Goal: Transaction & Acquisition: Purchase product/service

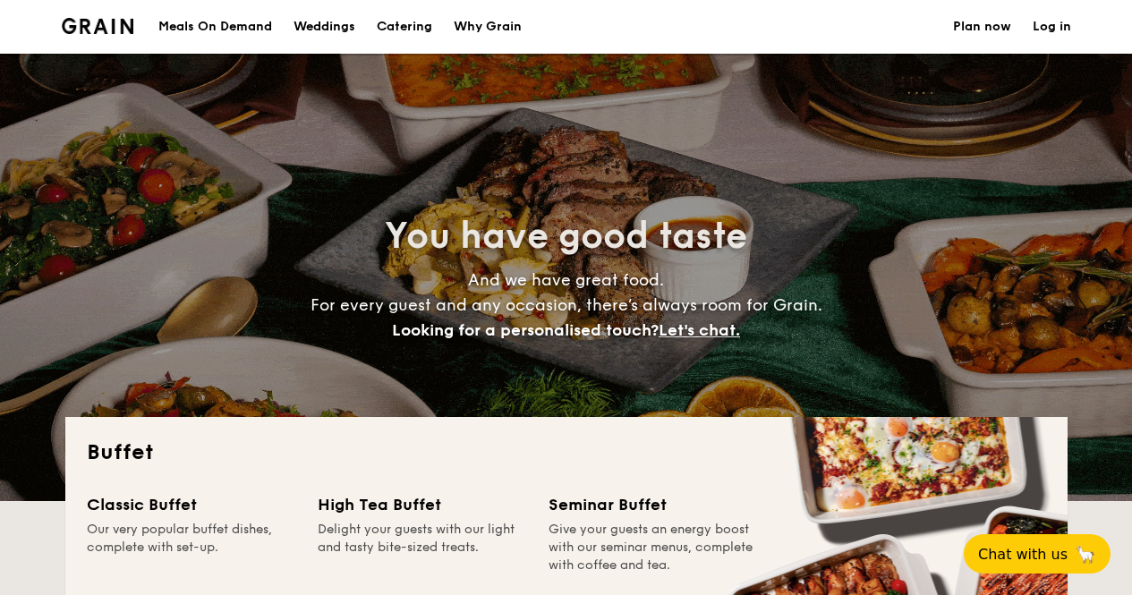
select select
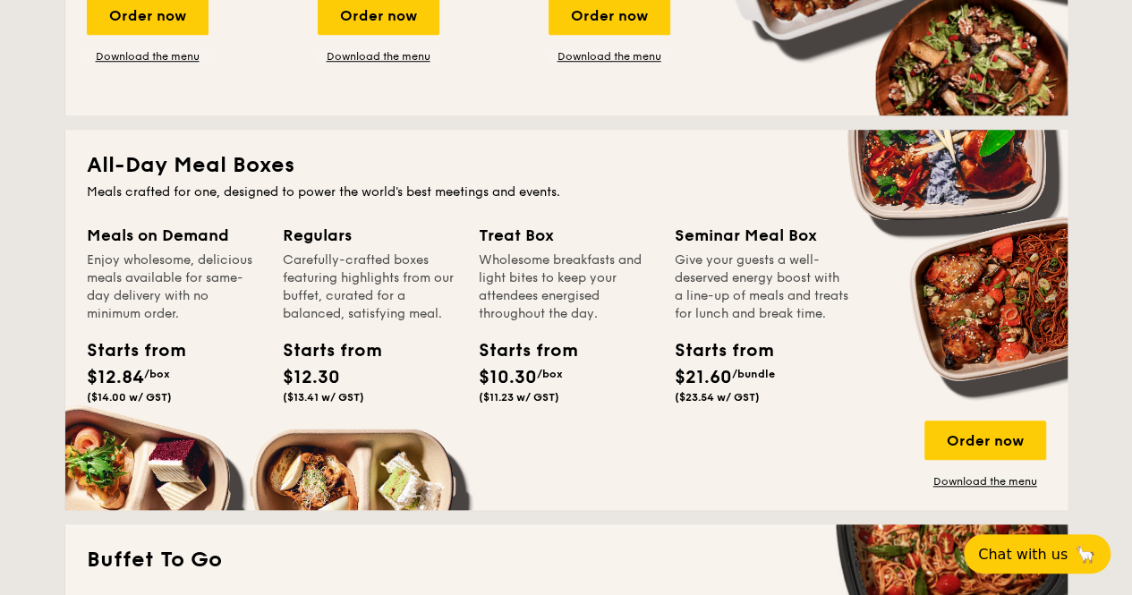
scroll to position [691, 0]
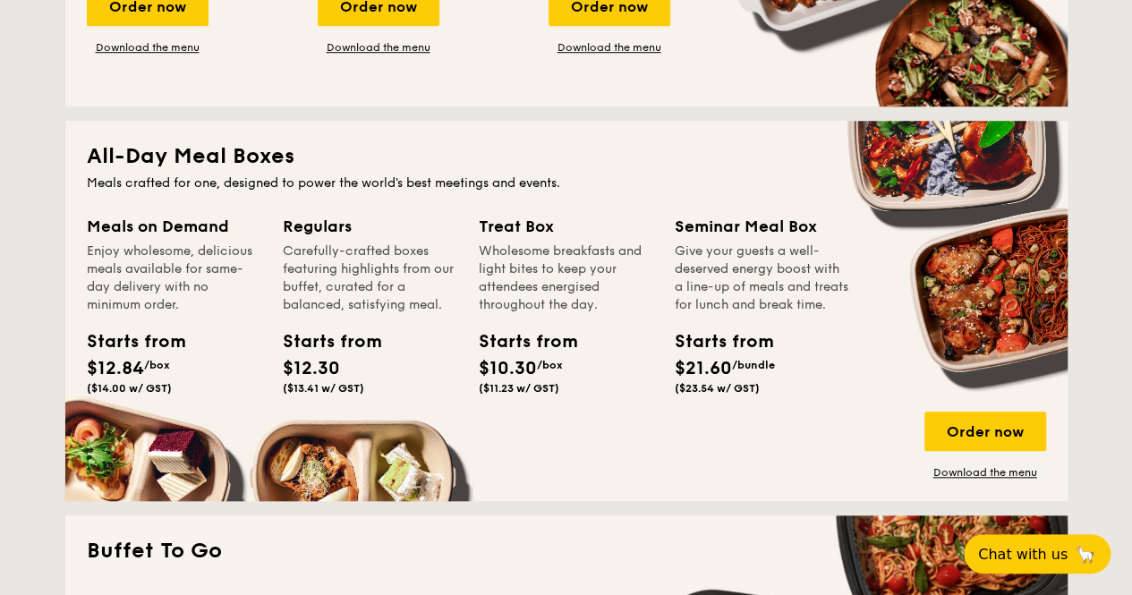
click at [968, 439] on div "Order now" at bounding box center [986, 431] width 122 height 39
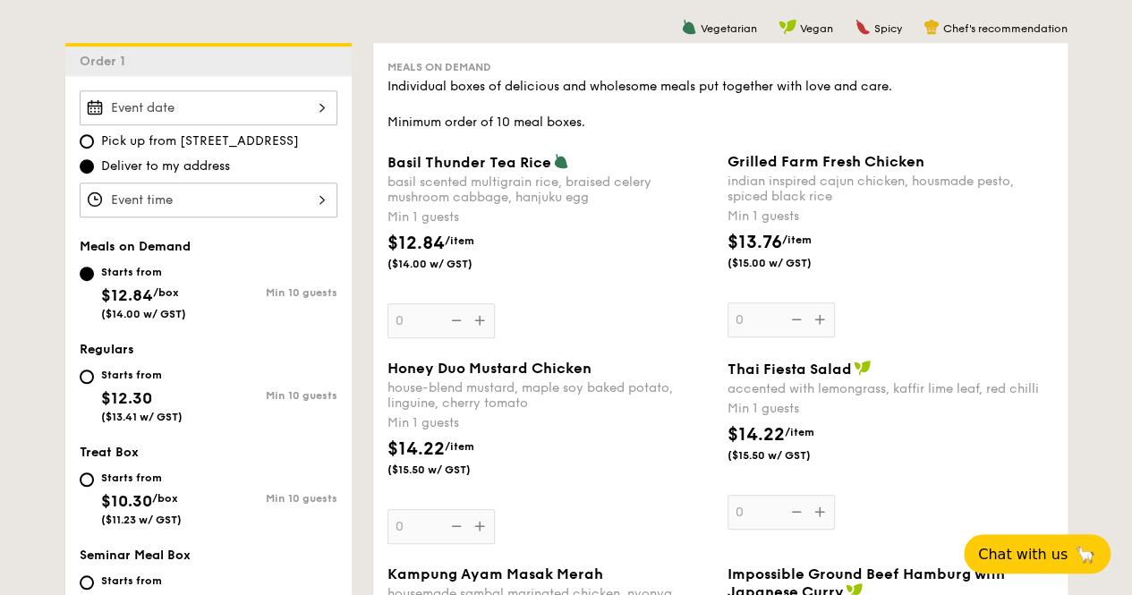
scroll to position [519, 0]
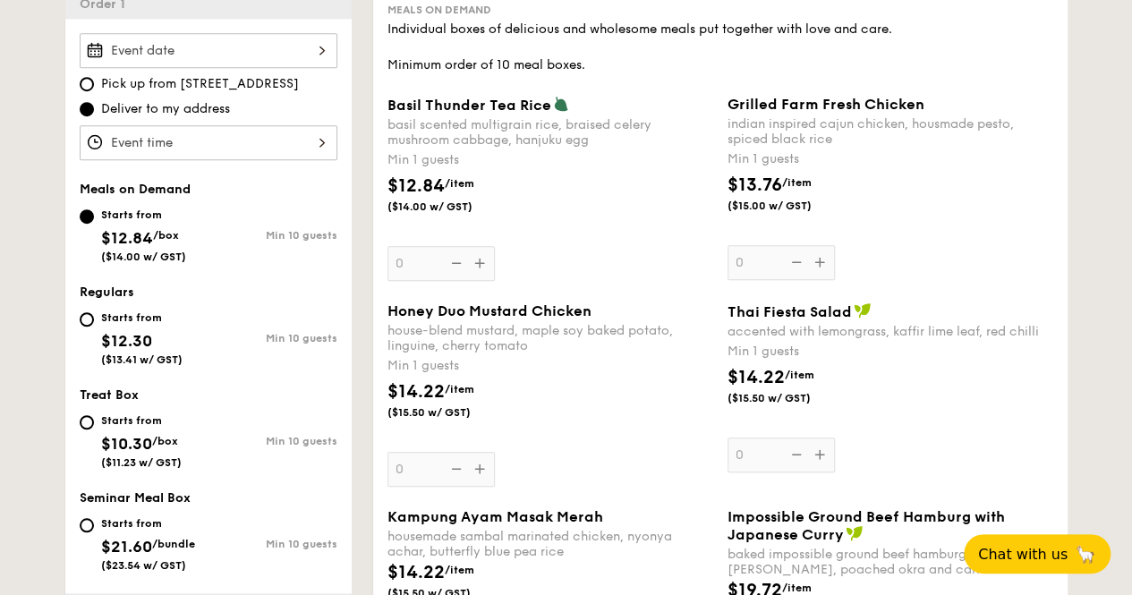
click at [187, 42] on div at bounding box center [209, 50] width 258 height 35
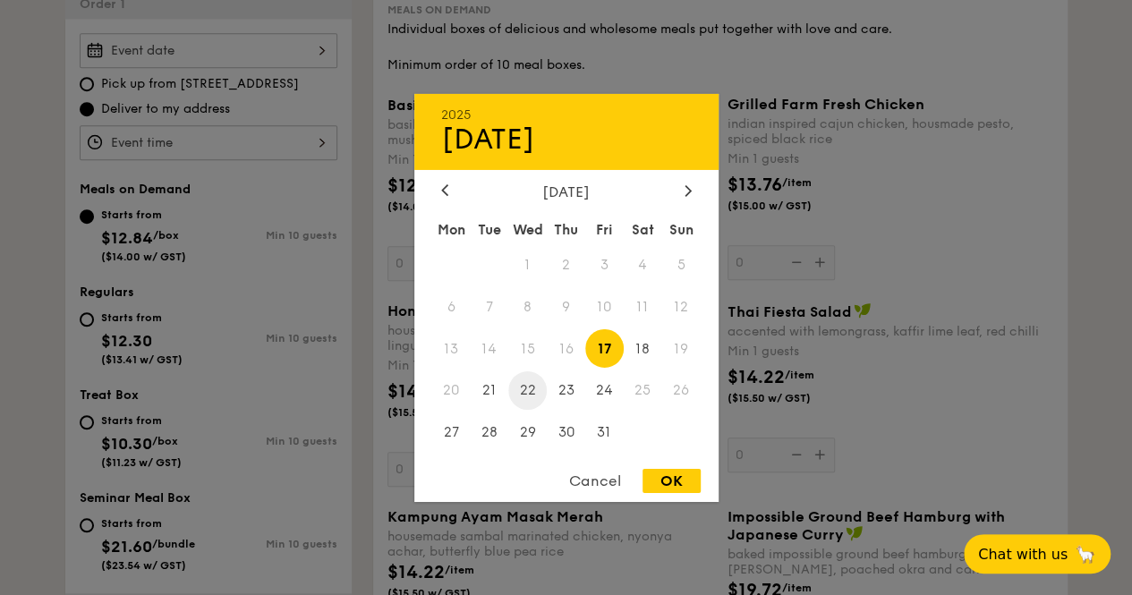
click at [530, 384] on span "22" at bounding box center [527, 390] width 38 height 38
click at [669, 475] on div "OK" at bounding box center [672, 481] width 58 height 24
type input "[DATE]"
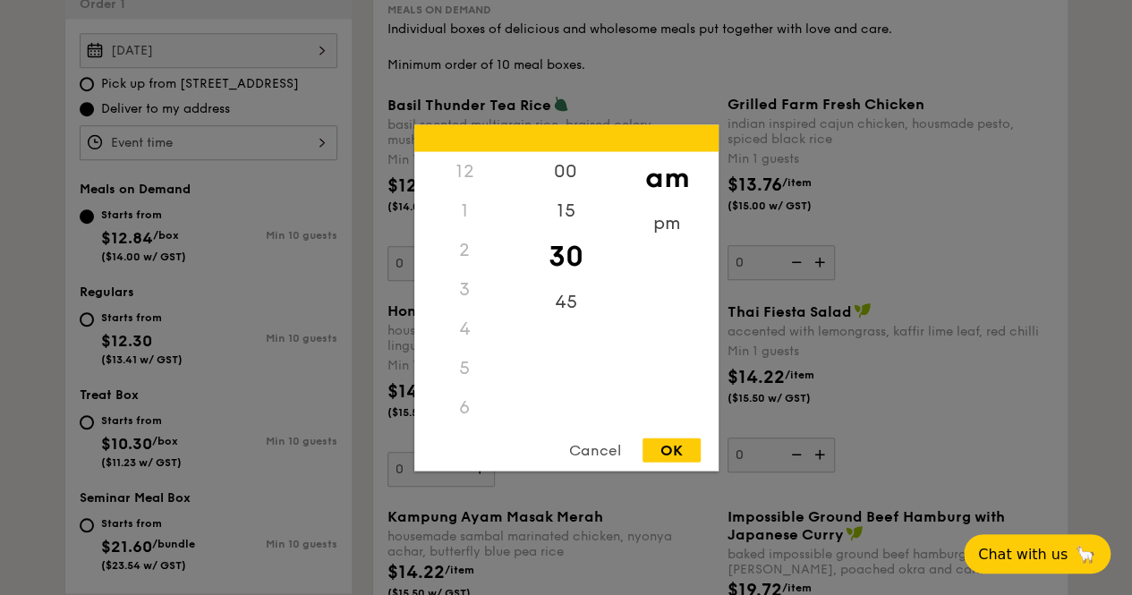
scroll to position [211, 0]
click at [241, 141] on div "12 1 2 3 4 5 6 7 8 9 10 11 00 15 30 45 am pm Cancel OK" at bounding box center [209, 142] width 258 height 35
click at [678, 448] on div "OK" at bounding box center [672, 450] width 58 height 24
type input "11:30AM"
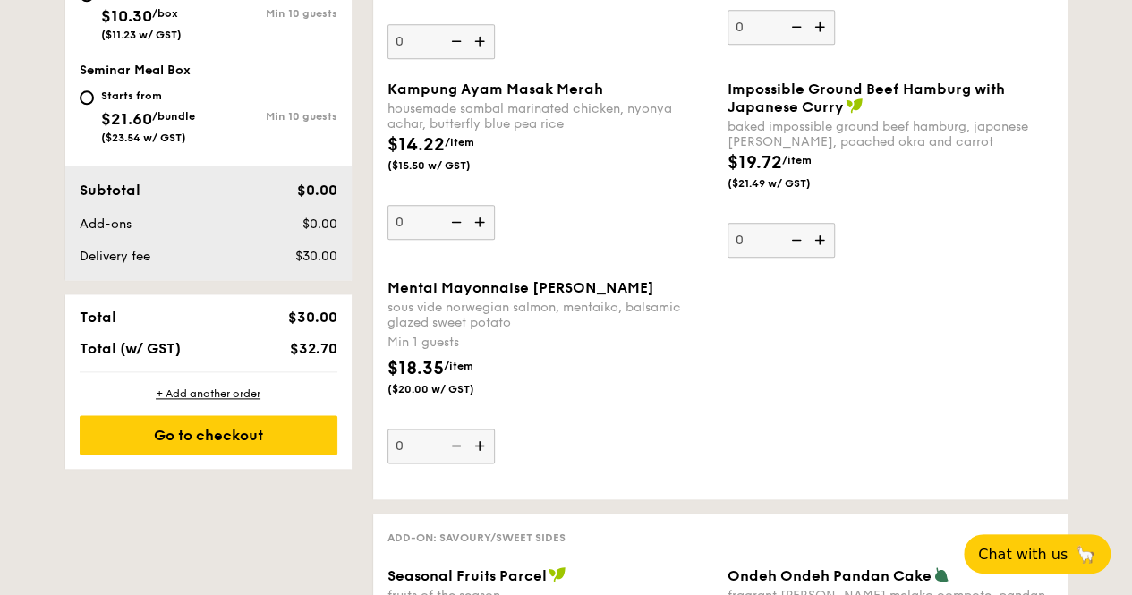
scroll to position [933, 0]
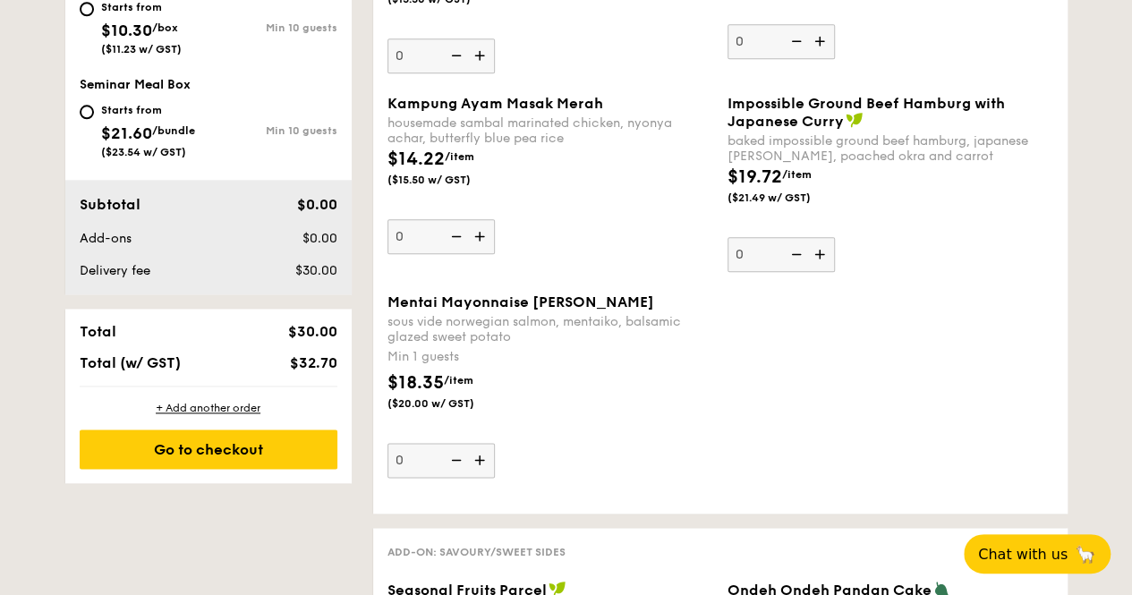
click at [485, 456] on img at bounding box center [481, 460] width 27 height 34
click at [485, 456] on input "0" at bounding box center [441, 460] width 107 height 35
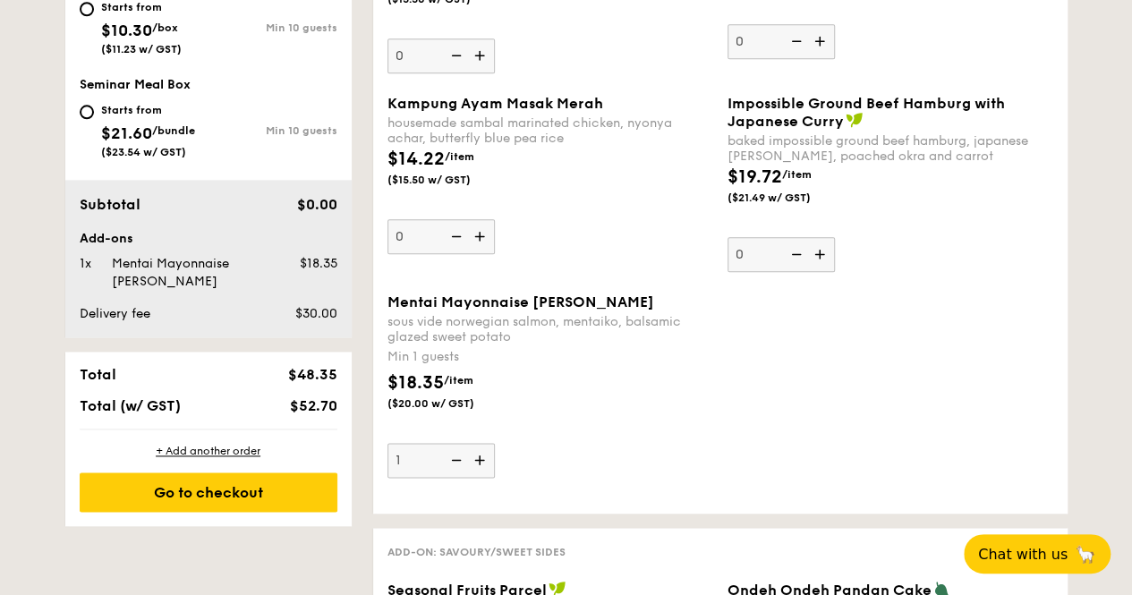
click at [485, 456] on img at bounding box center [481, 460] width 27 height 34
click at [485, 456] on input "1" at bounding box center [441, 460] width 107 height 35
click at [485, 456] on img at bounding box center [481, 460] width 27 height 34
click at [485, 456] on input "2" at bounding box center [441, 460] width 107 height 35
click at [485, 456] on img at bounding box center [481, 460] width 27 height 34
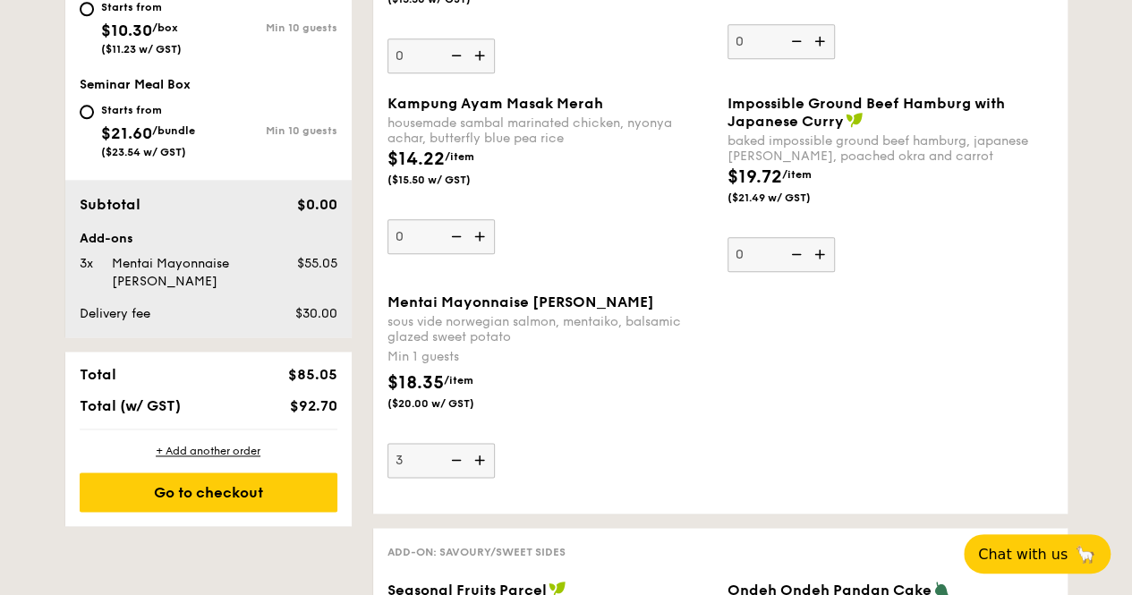
click at [485, 456] on input "3" at bounding box center [441, 460] width 107 height 35
click at [485, 456] on img at bounding box center [481, 460] width 27 height 34
click at [485, 456] on input "4" at bounding box center [441, 460] width 107 height 35
click at [480, 457] on img at bounding box center [481, 460] width 27 height 34
click at [480, 457] on input "5" at bounding box center [441, 460] width 107 height 35
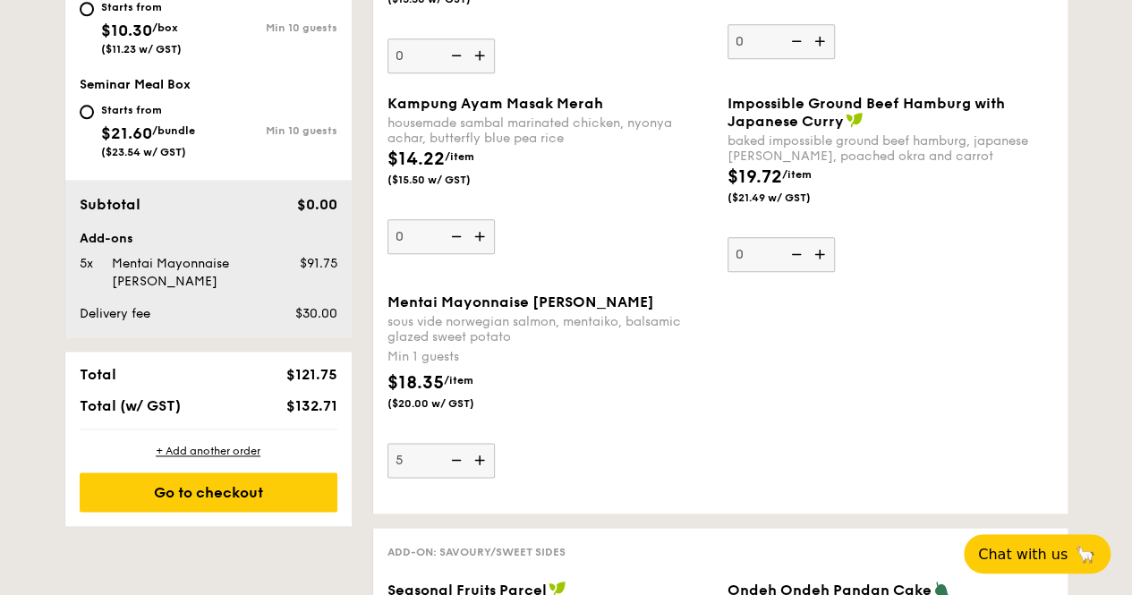
type input "6"
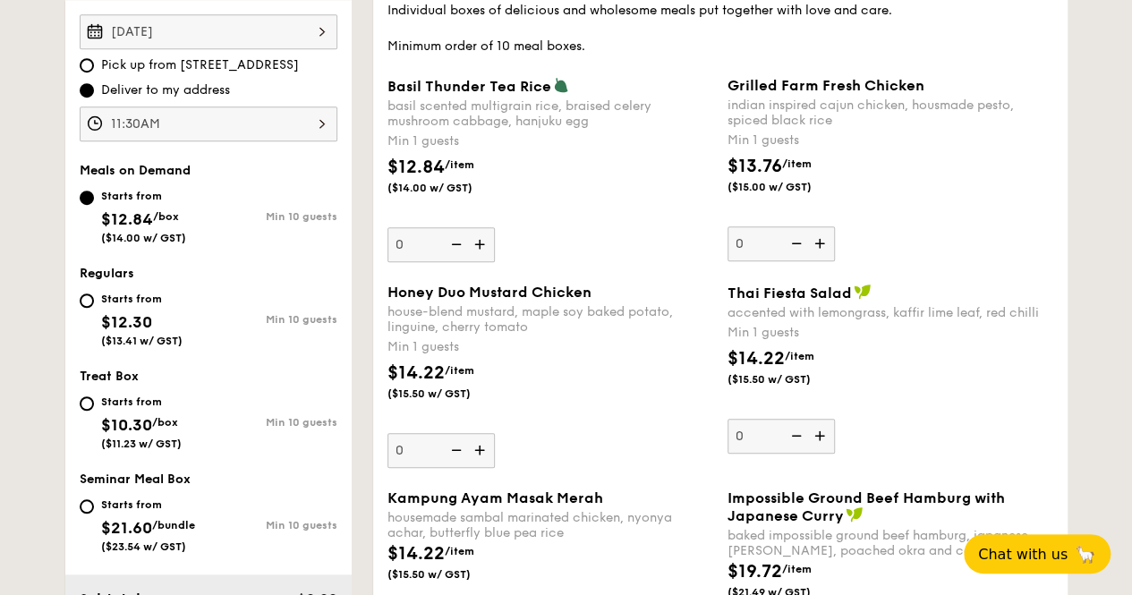
scroll to position [528, 0]
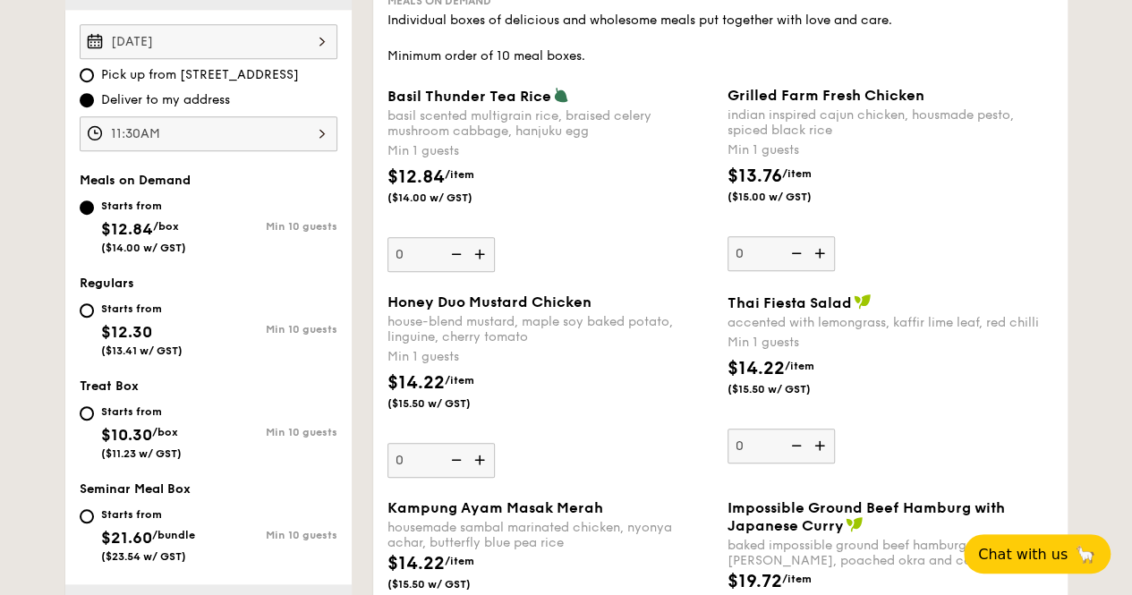
click at [820, 252] on img at bounding box center [821, 253] width 27 height 34
click at [820, 252] on input "0" at bounding box center [781, 253] width 107 height 35
click at [820, 252] on img at bounding box center [821, 253] width 27 height 34
click at [820, 252] on input "1" at bounding box center [781, 253] width 107 height 35
click at [820, 252] on img at bounding box center [821, 253] width 27 height 34
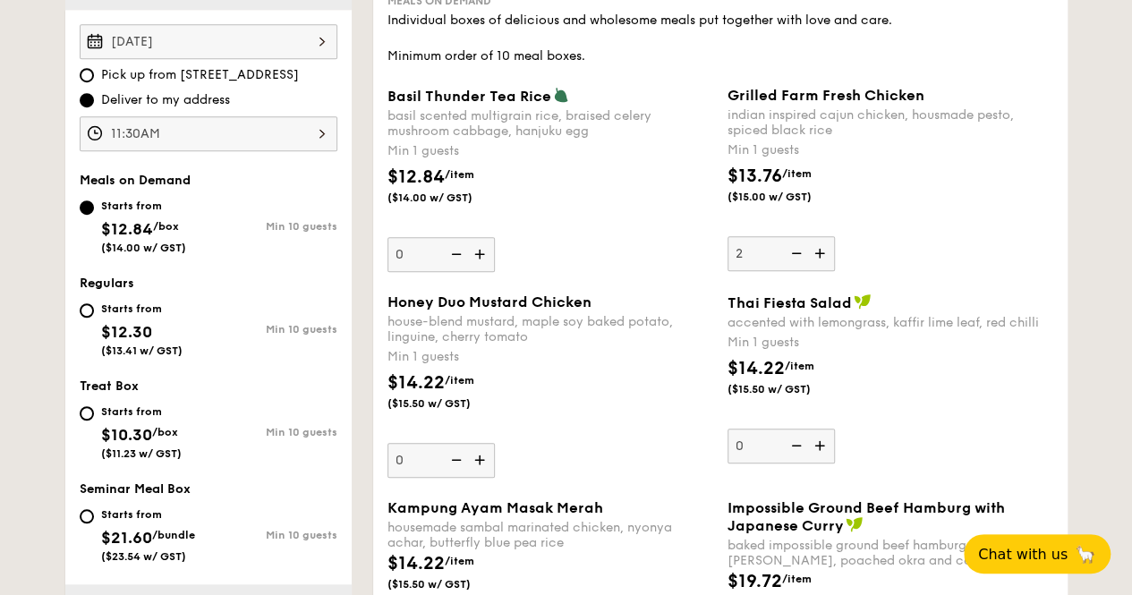
click at [820, 252] on input "2" at bounding box center [781, 253] width 107 height 35
click at [820, 252] on img at bounding box center [821, 253] width 27 height 34
click at [820, 252] on input "3" at bounding box center [781, 253] width 107 height 35
click at [797, 252] on img at bounding box center [794, 253] width 27 height 34
click at [797, 252] on input "4" at bounding box center [781, 253] width 107 height 35
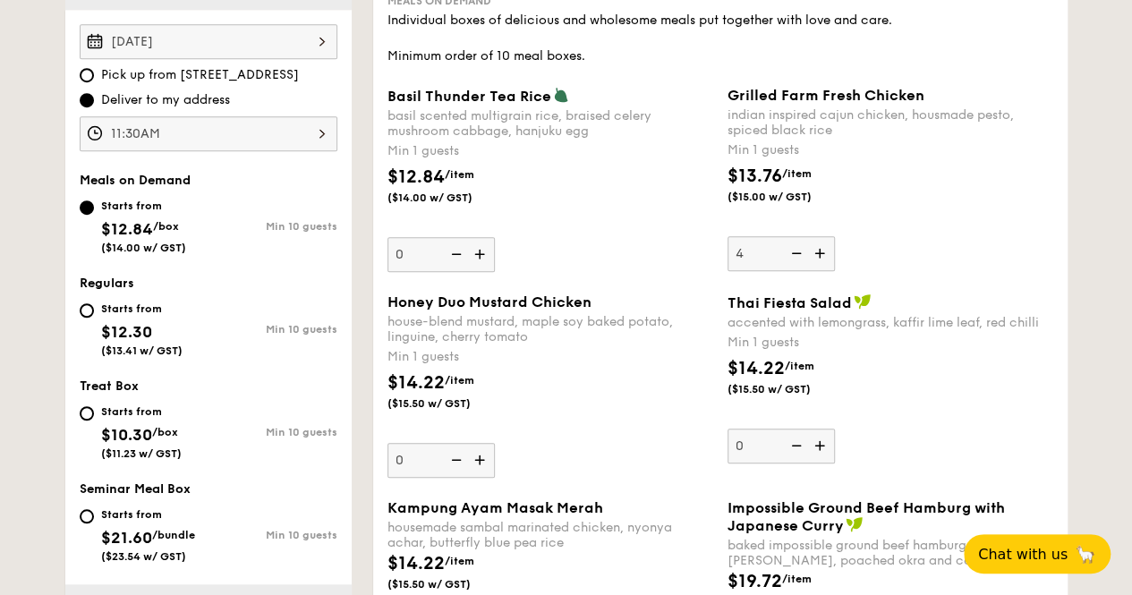
type input "3"
click at [482, 454] on img at bounding box center [481, 460] width 27 height 34
click at [482, 454] on input "0" at bounding box center [441, 460] width 107 height 35
click at [482, 454] on img at bounding box center [481, 460] width 27 height 34
click at [482, 454] on input "1" at bounding box center [441, 460] width 107 height 35
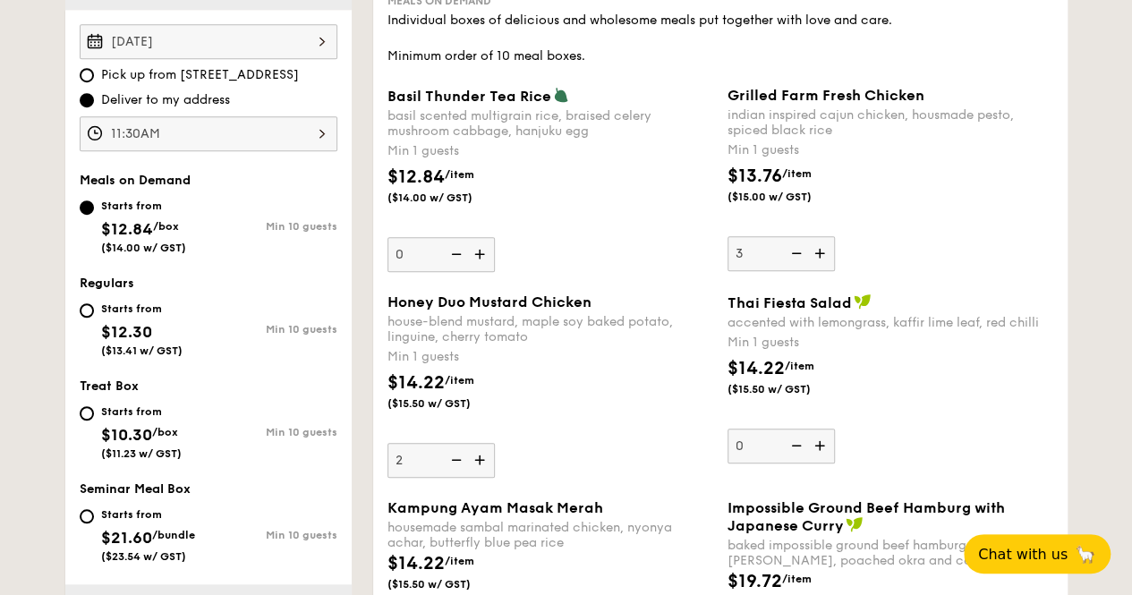
click at [482, 454] on img at bounding box center [481, 460] width 27 height 34
click at [482, 454] on input "2" at bounding box center [441, 460] width 107 height 35
click at [482, 454] on img at bounding box center [481, 460] width 27 height 34
click at [482, 454] on input "3" at bounding box center [441, 460] width 107 height 35
type input "4"
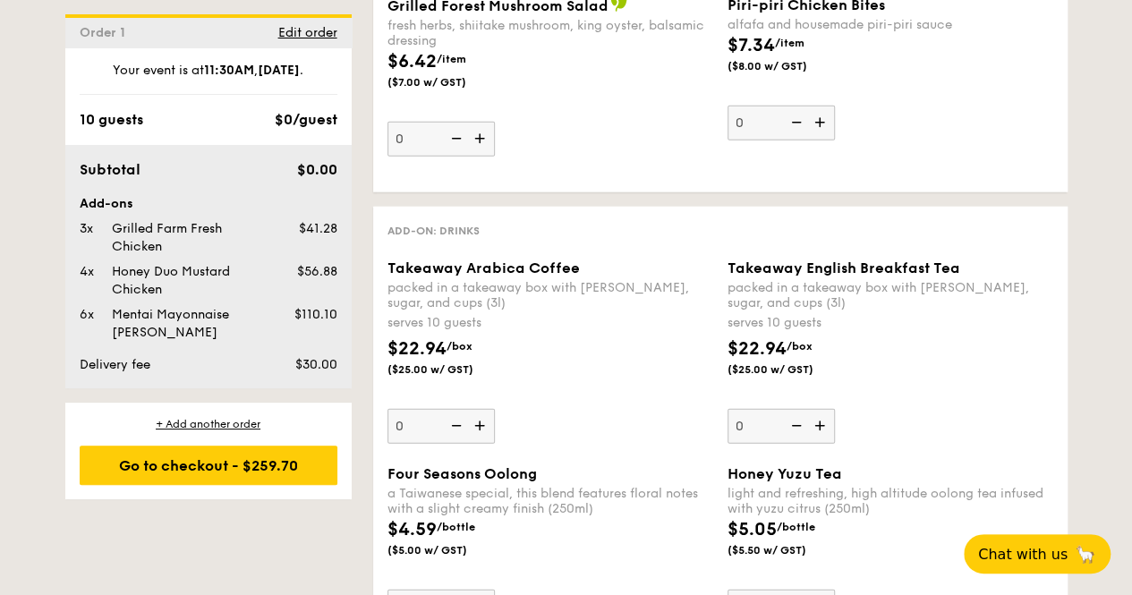
scroll to position [2222, 0]
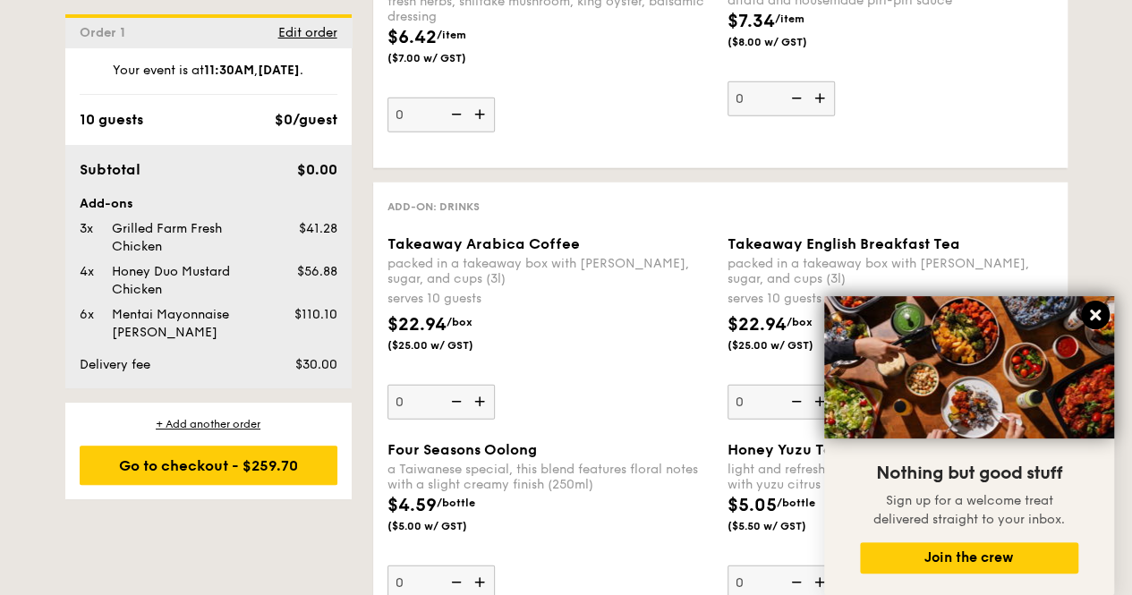
click at [1094, 314] on icon at bounding box center [1095, 315] width 11 height 11
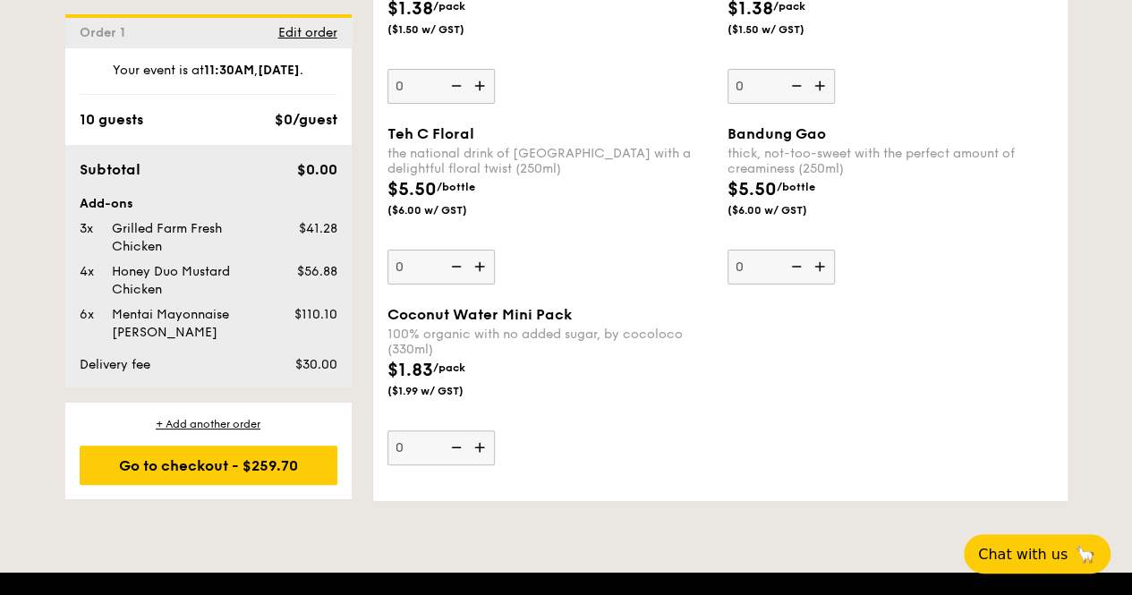
scroll to position [3441, 0]
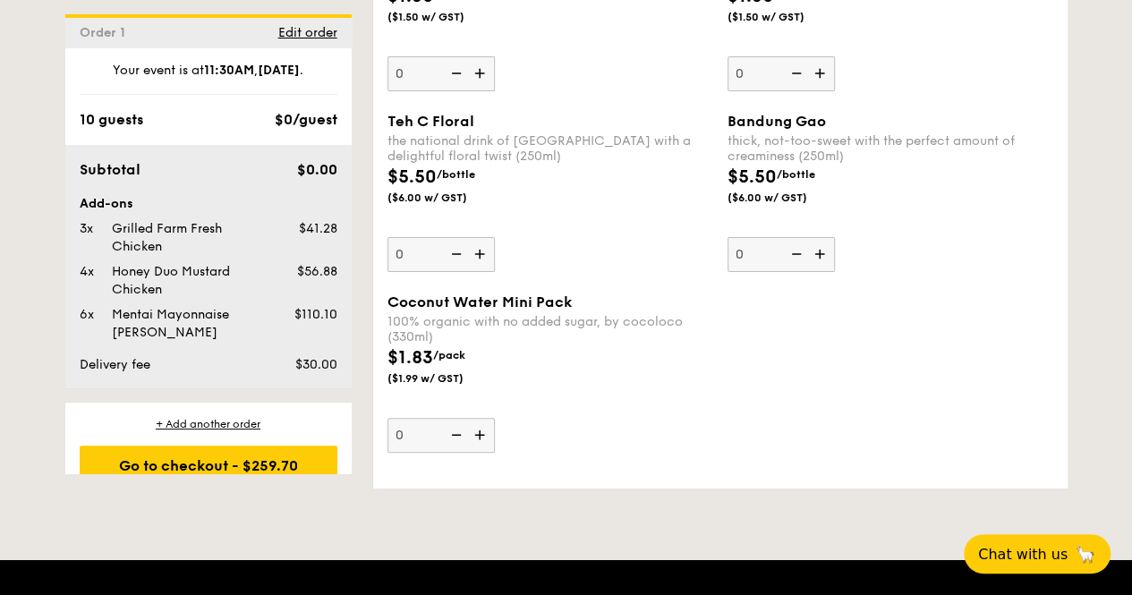
click at [351, 452] on div "Order 1 Edit order Your event is at 11:30AM [DATE] . 10 guests $0/guest Subtota…" at bounding box center [208, 243] width 286 height 459
click at [204, 458] on div "Go to checkout - $259.70" at bounding box center [209, 465] width 258 height 39
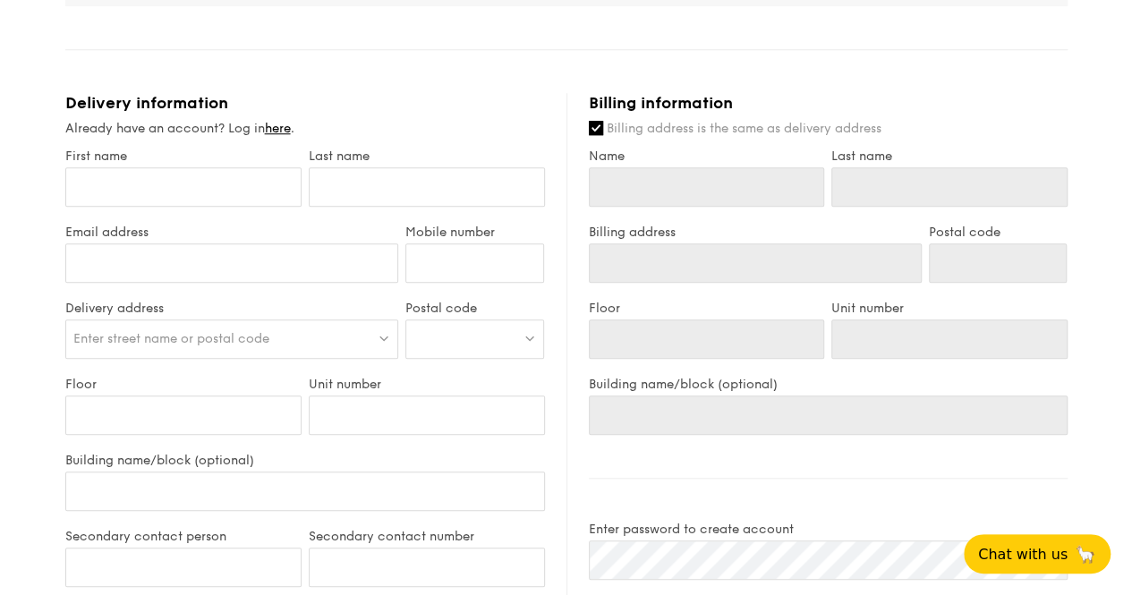
scroll to position [679, 0]
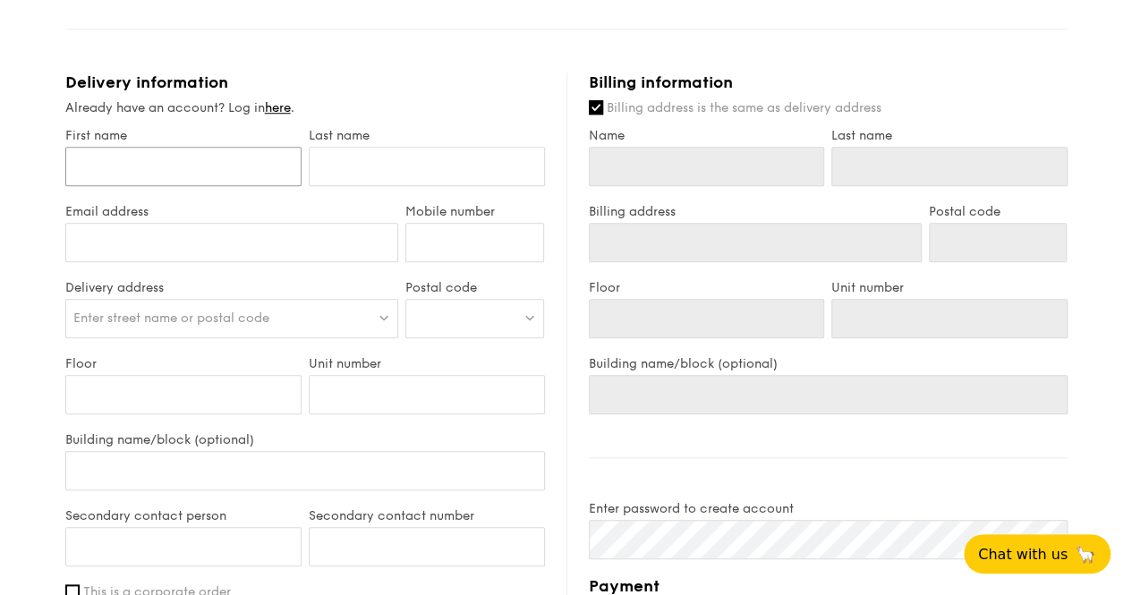
click at [217, 165] on input "First name" at bounding box center [183, 166] width 236 height 39
type input "C"
type input "Co"
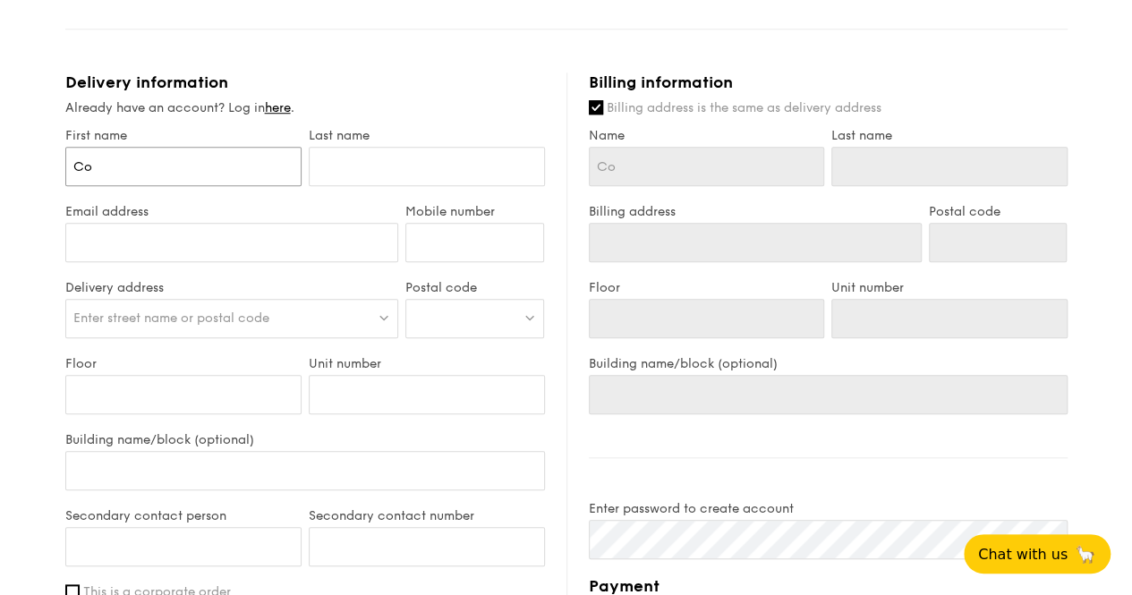
type input "Cor"
type input "[PERSON_NAME]"
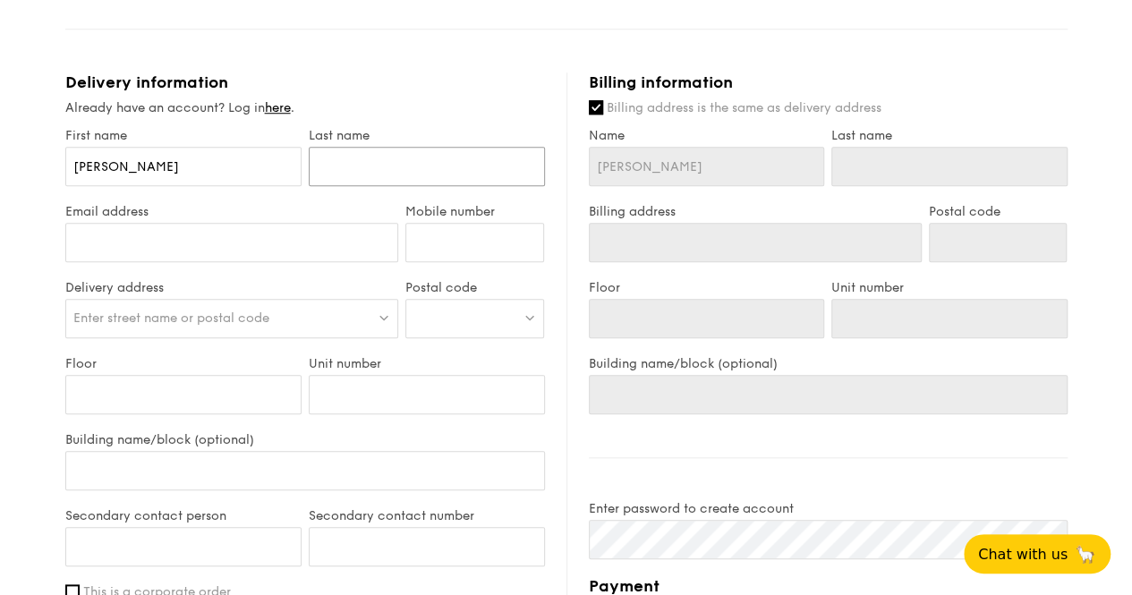
click at [417, 157] on input "text" at bounding box center [427, 166] width 236 height 39
type input "S"
type input "Sa"
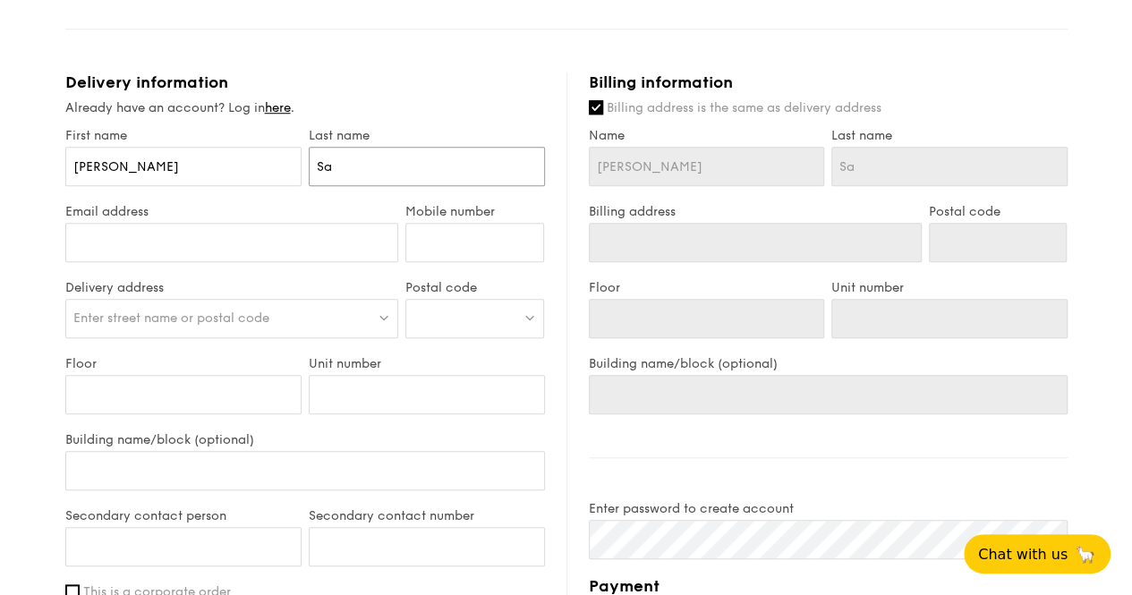
type input "San"
type input "Sant"
type input "Santo"
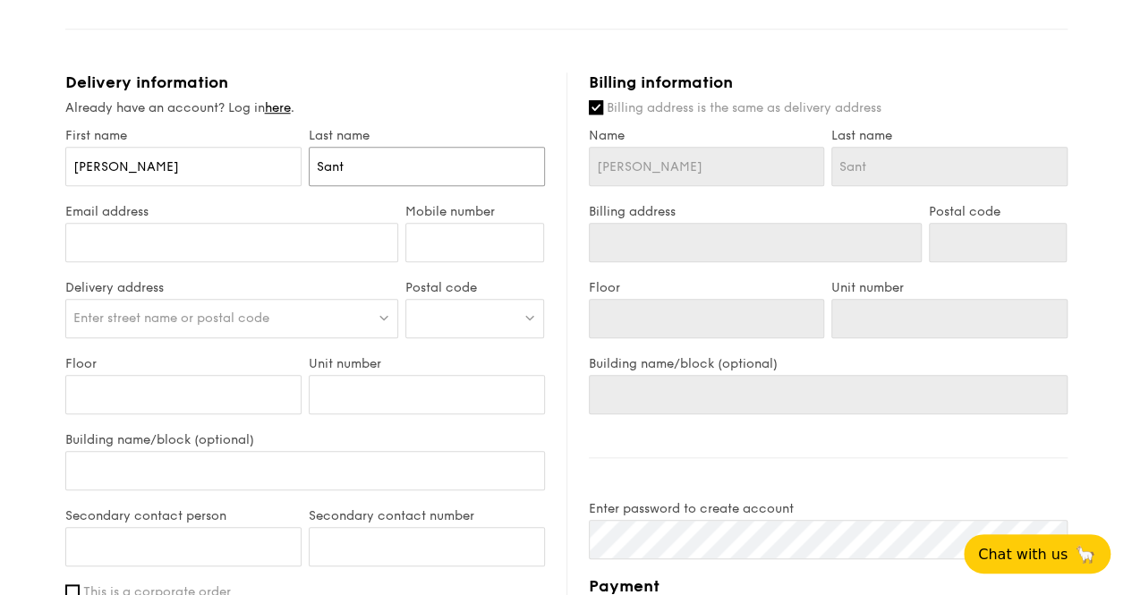
type input "Santo"
type input "[PERSON_NAME]"
click at [240, 252] on input "Email address" at bounding box center [232, 242] width 334 height 39
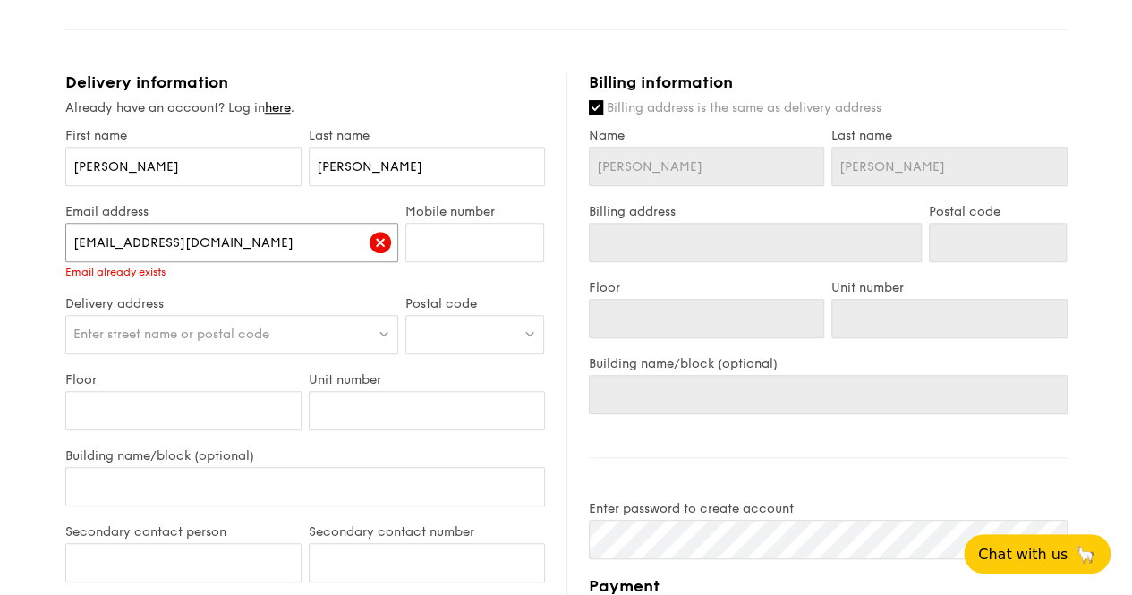
type input "[EMAIL_ADDRESS][DOMAIN_NAME]"
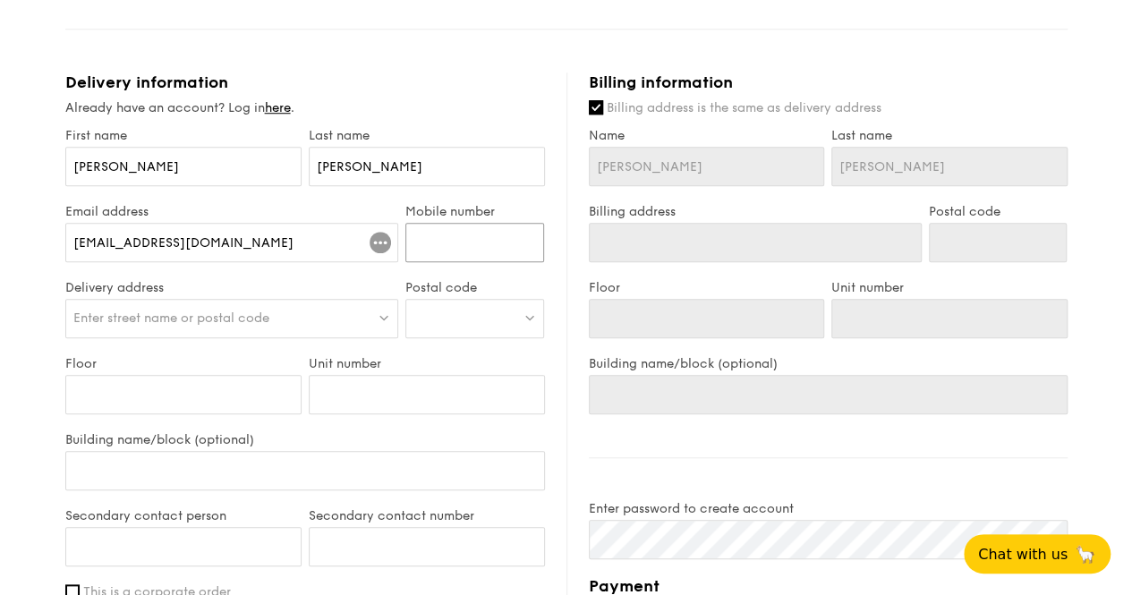
click at [465, 244] on input "Mobile number" at bounding box center [474, 242] width 139 height 39
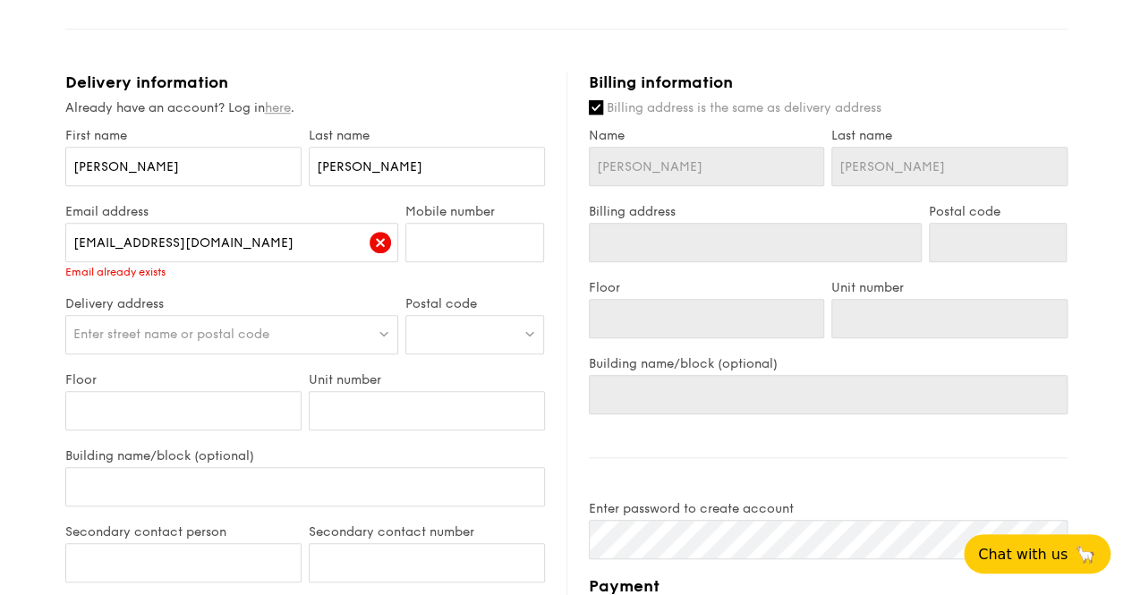
click at [279, 105] on link "here" at bounding box center [278, 107] width 26 height 15
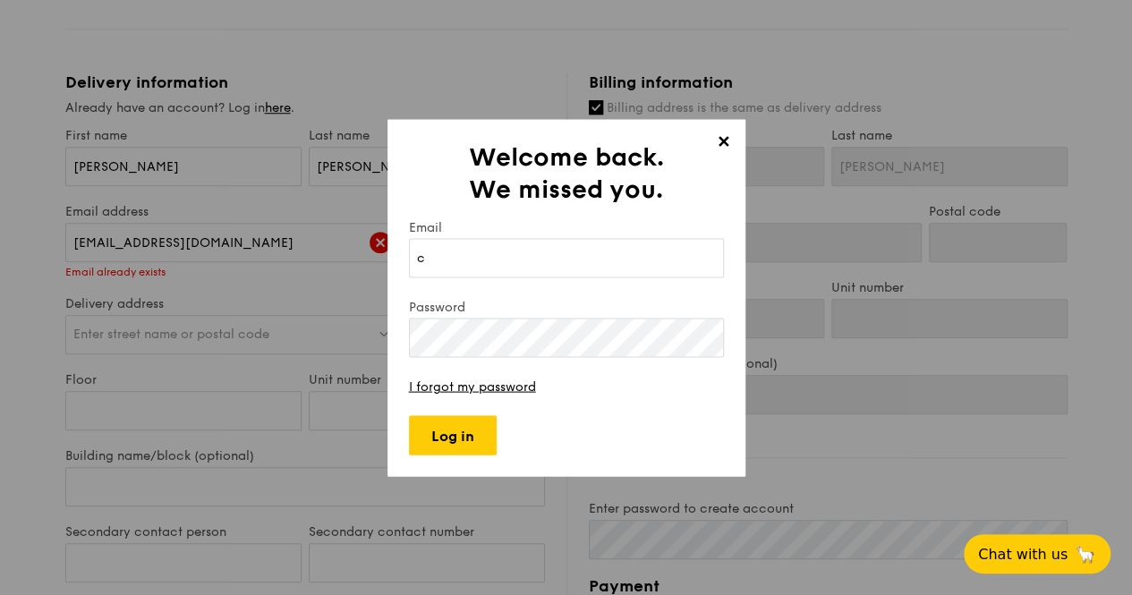
click at [480, 255] on input "c" at bounding box center [566, 257] width 315 height 39
type input "[EMAIL_ADDRESS][DOMAIN_NAME]"
click at [454, 442] on input "Log in" at bounding box center [453, 434] width 88 height 39
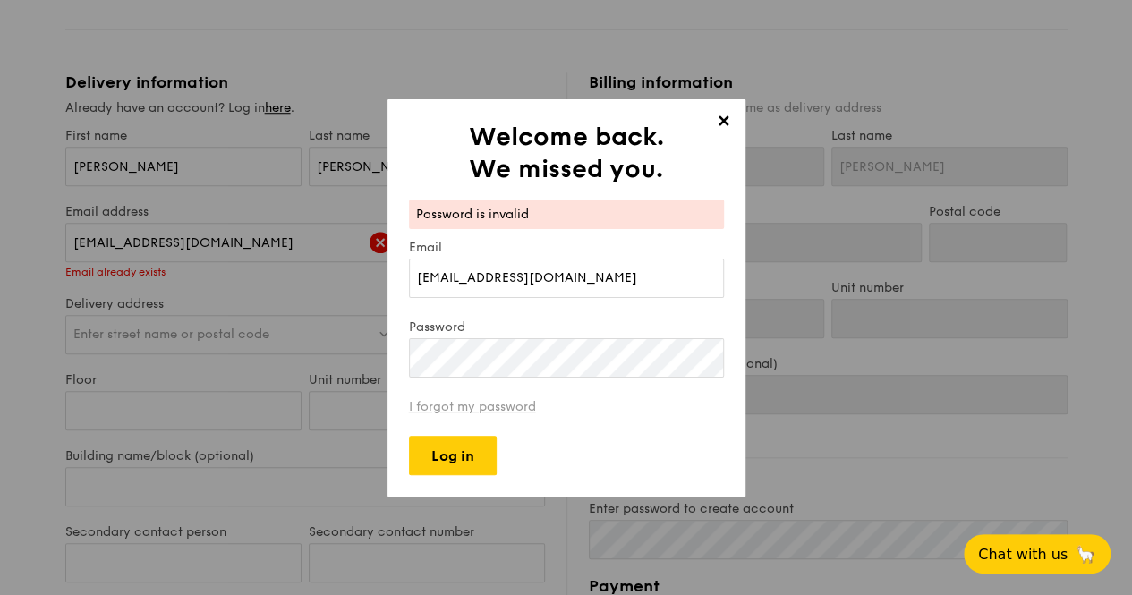
click at [483, 407] on link "I forgot my password" at bounding box center [472, 406] width 127 height 15
click at [723, 127] on span "✕" at bounding box center [724, 124] width 25 height 25
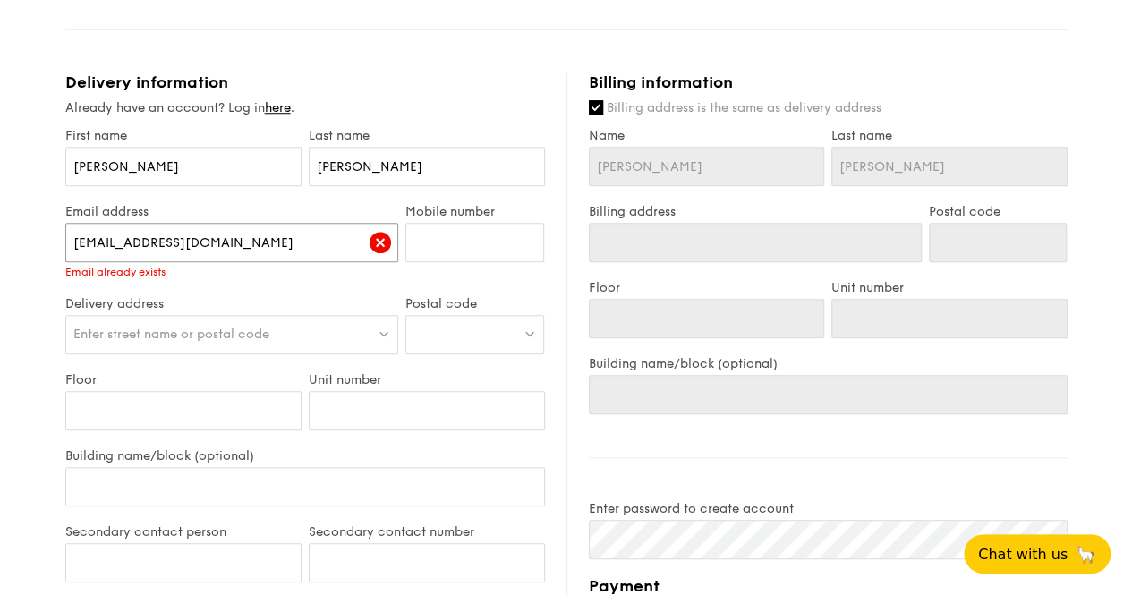
click at [304, 243] on input "[EMAIL_ADDRESS][DOMAIN_NAME]" at bounding box center [232, 242] width 334 height 39
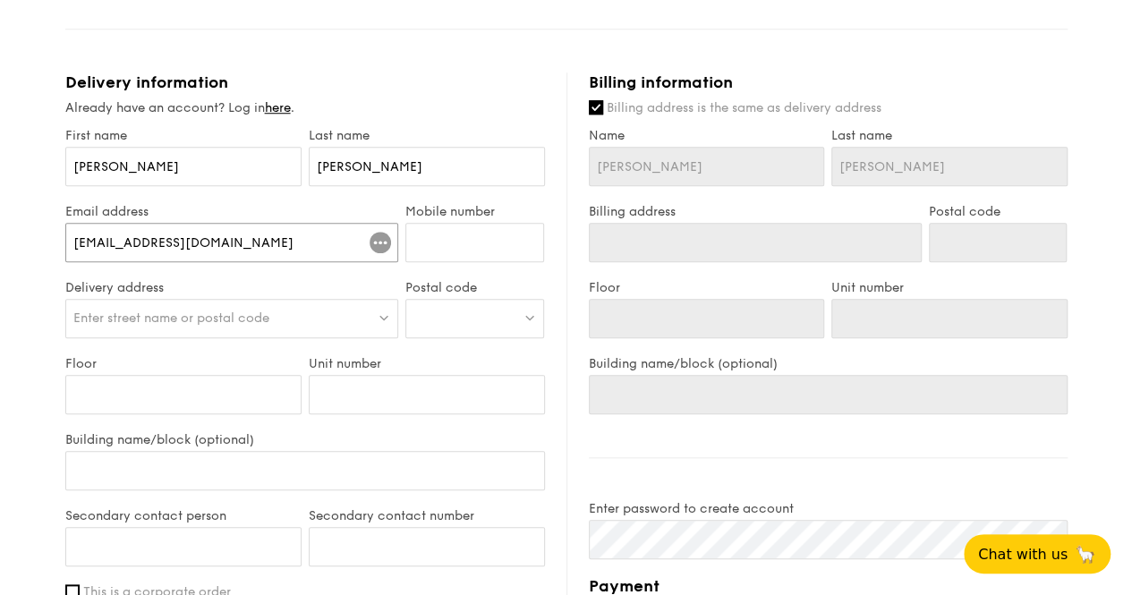
click at [304, 243] on input "[EMAIL_ADDRESS][DOMAIN_NAME]" at bounding box center [232, 242] width 334 height 39
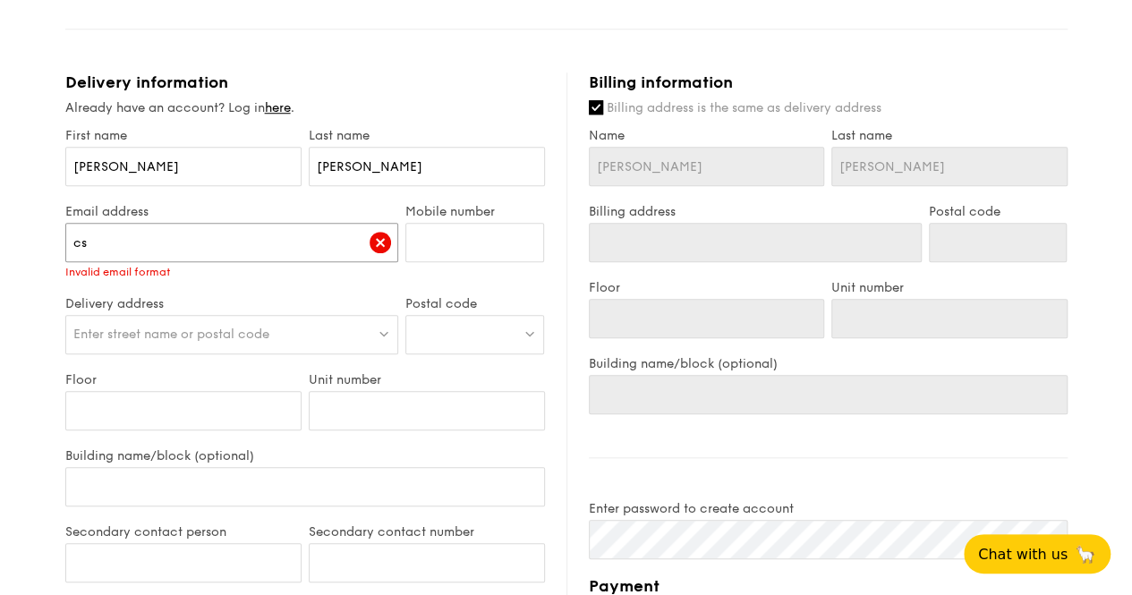
type input "c"
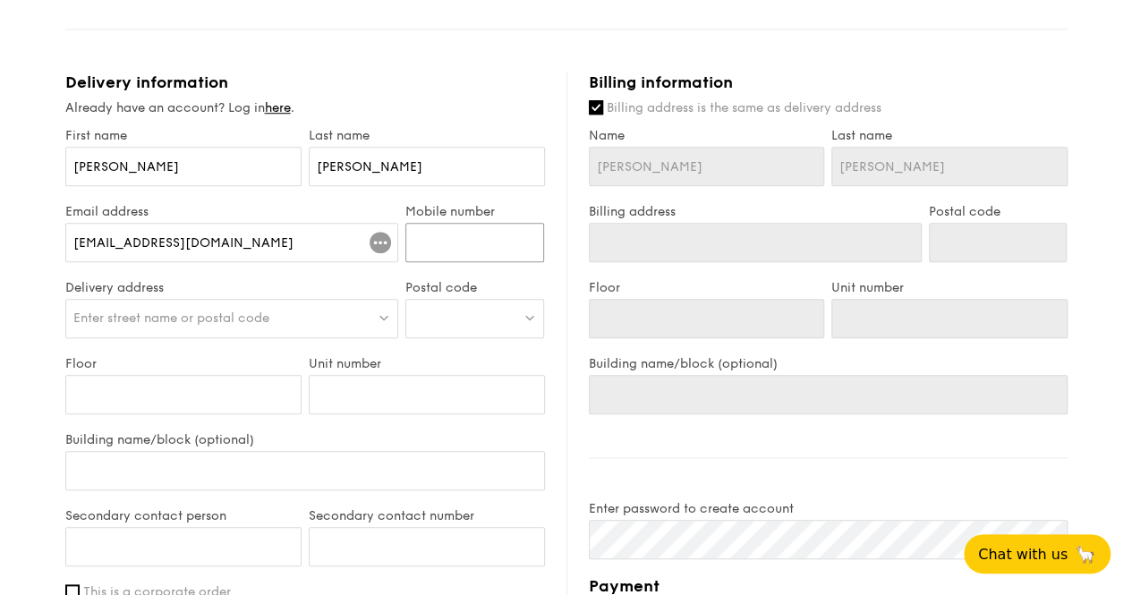
click at [461, 249] on input "Mobile number" at bounding box center [474, 242] width 139 height 39
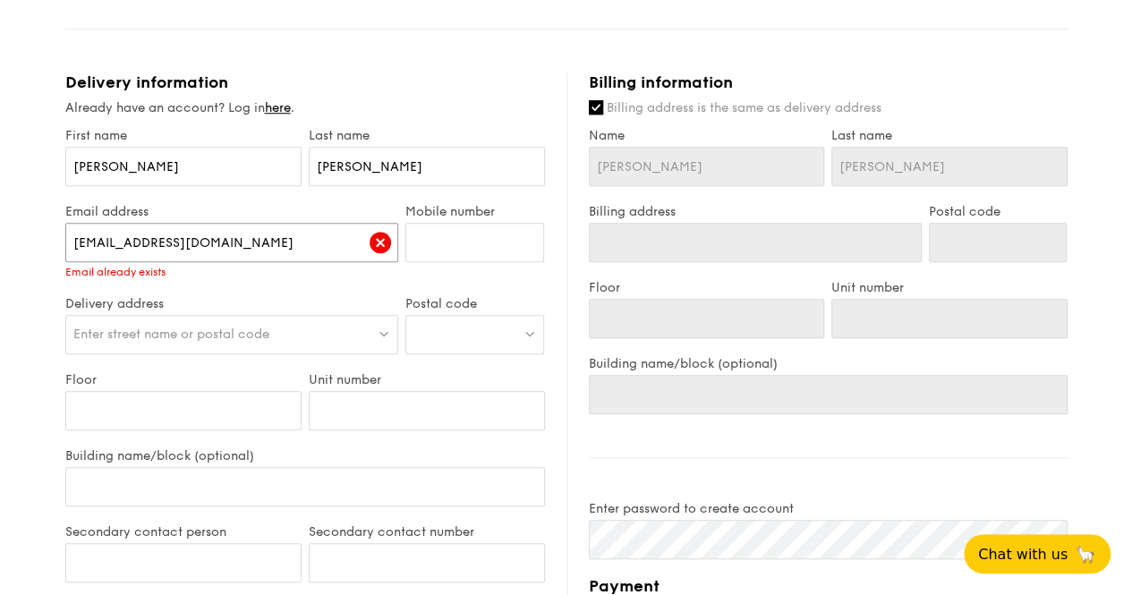
click at [263, 245] on input "[EMAIL_ADDRESS][DOMAIN_NAME]" at bounding box center [232, 242] width 334 height 39
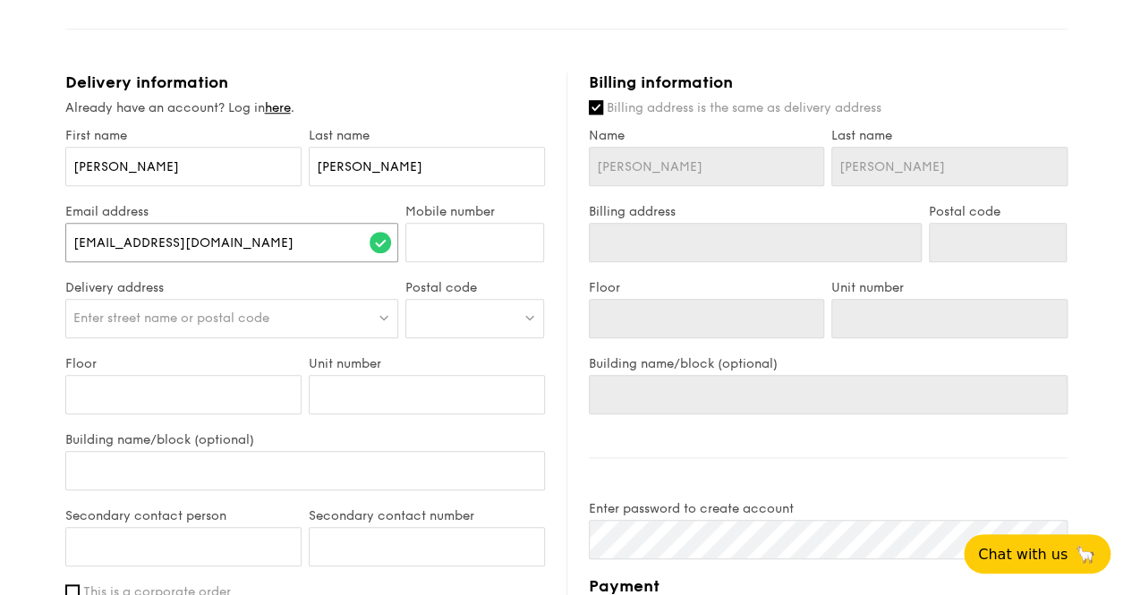
type input "[EMAIL_ADDRESS][DOMAIN_NAME]"
click at [473, 241] on input "Mobile number" at bounding box center [474, 242] width 139 height 39
type input "86911444"
click at [268, 314] on span "Enter street name or postal code" at bounding box center [171, 318] width 196 height 15
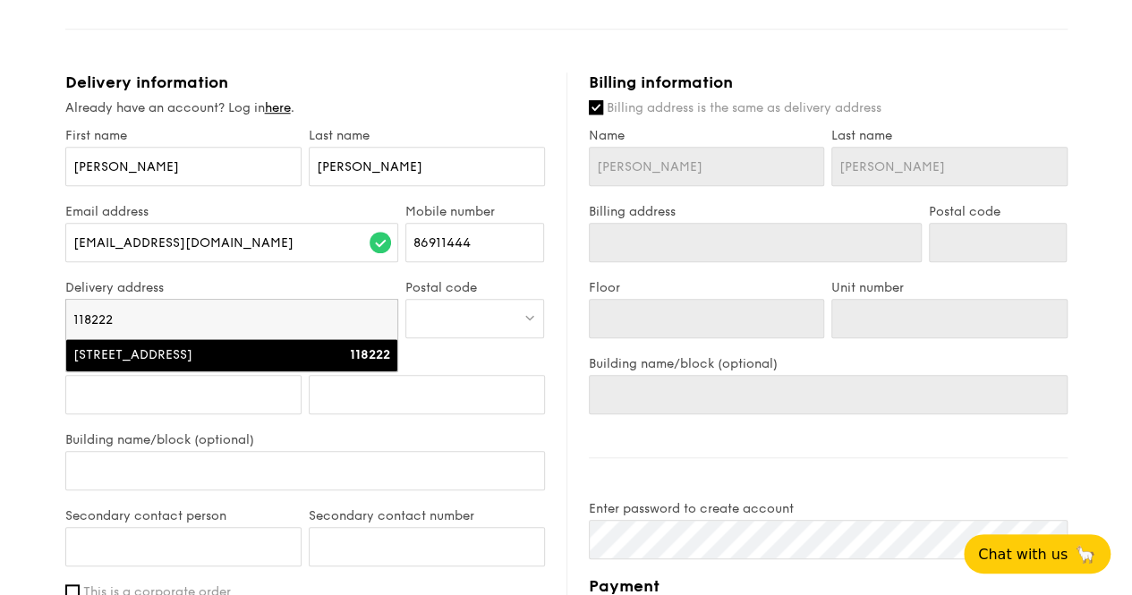
type input "118222"
click at [266, 354] on div "[STREET_ADDRESS]" at bounding box center [192, 355] width 238 height 18
type input "[STREET_ADDRESS]"
type input "118222"
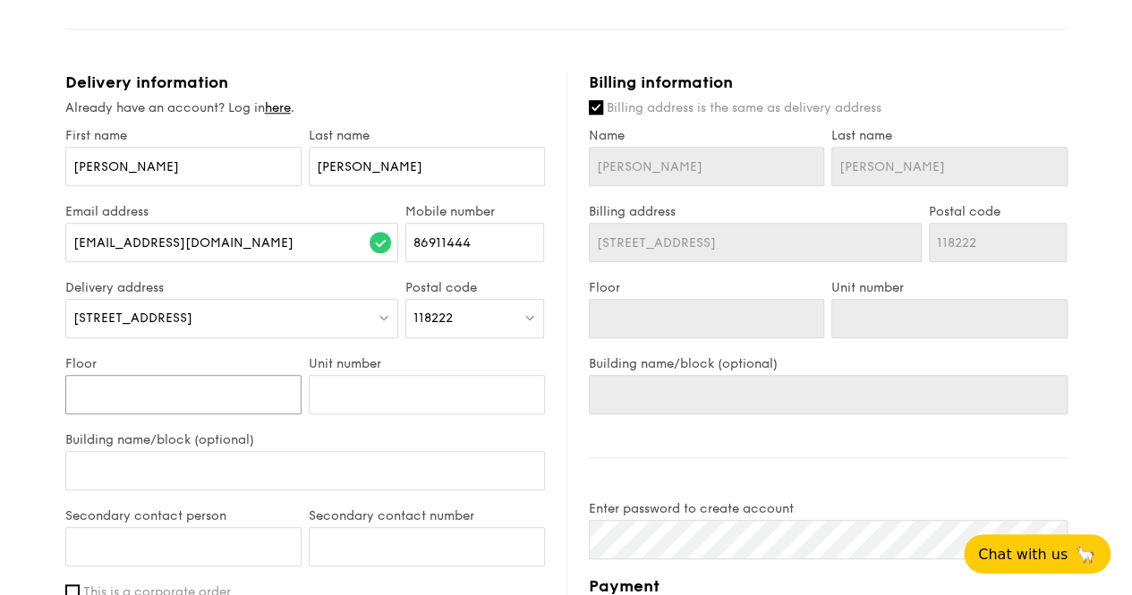
click at [192, 395] on input "Floor" at bounding box center [183, 394] width 236 height 39
type input "0"
type input "07"
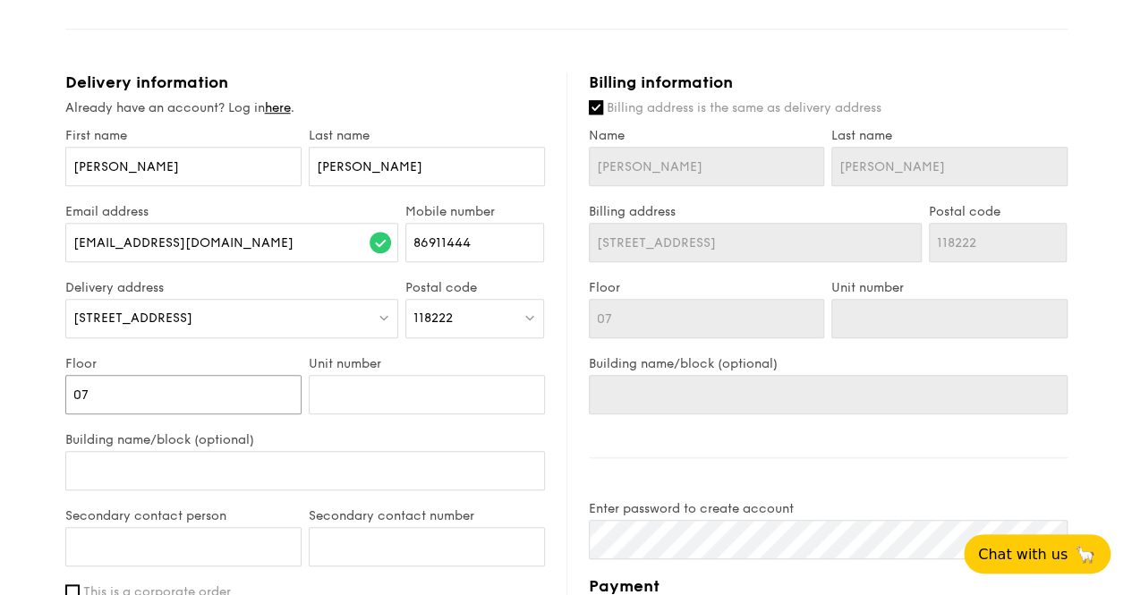
type input "07"
click at [379, 386] on input "Unit number" at bounding box center [427, 394] width 236 height 39
type input "1"
type input "13"
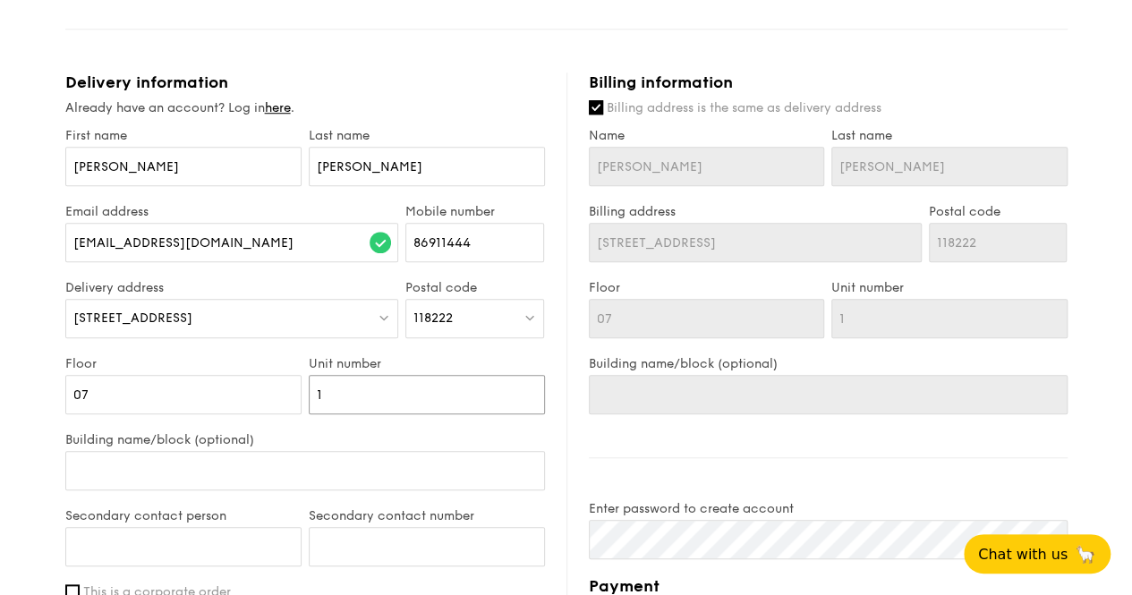
type input "13"
click at [305, 466] on input "Building name/block (optional)" at bounding box center [305, 470] width 480 height 39
type input "A"
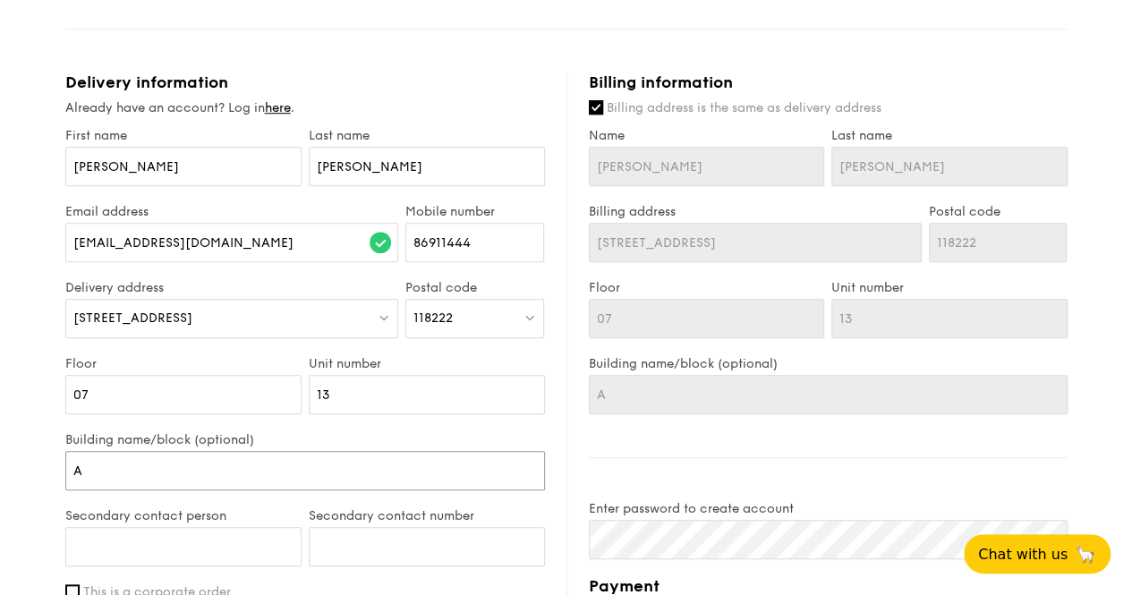
type input "As"
type input "Asc"
type input "Asce"
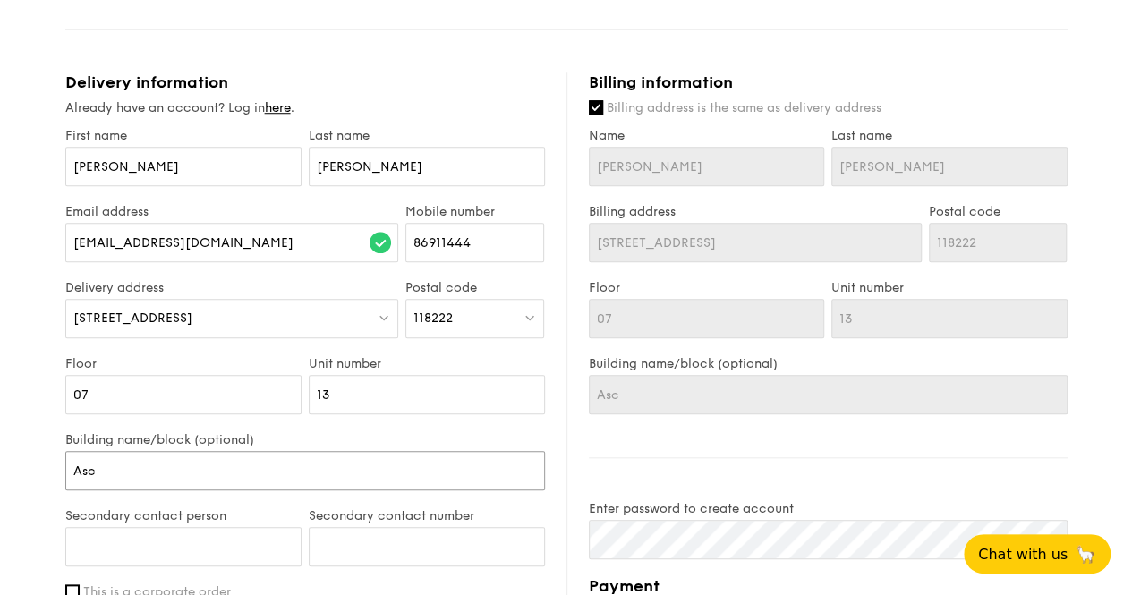
type input "Asce"
type input "Ascen"
type input "Asce"
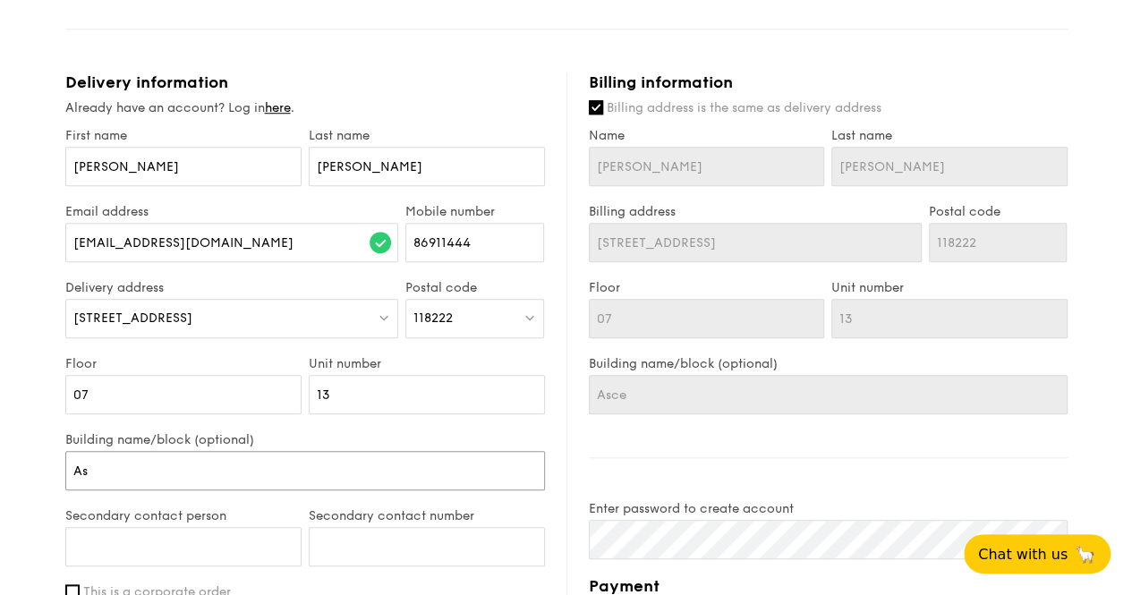
type input "A"
type input "T"
type input "Th"
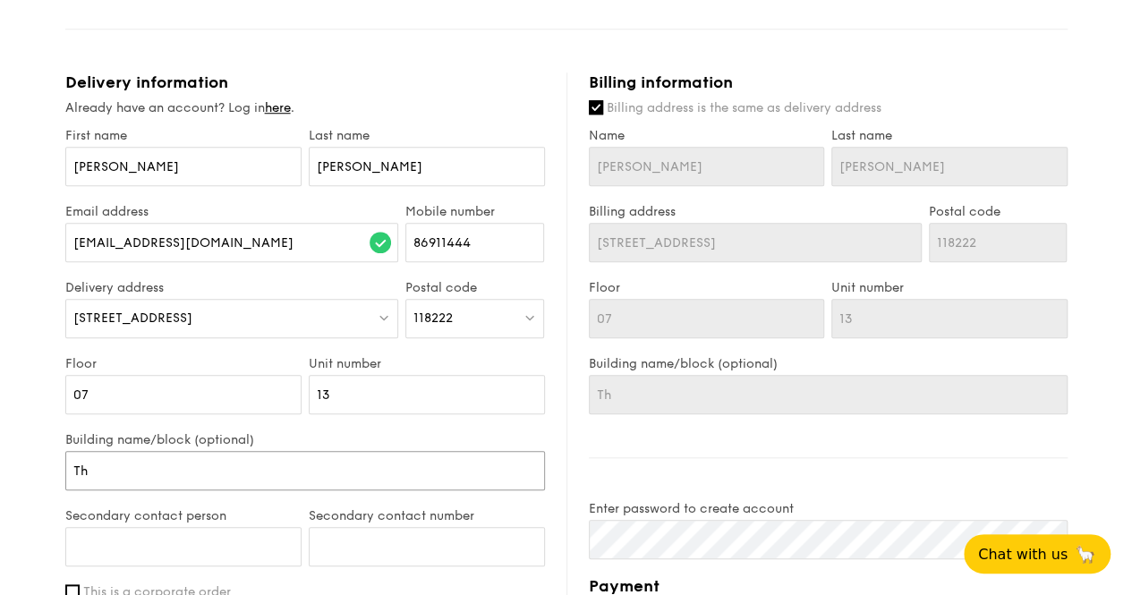
type input "The"
type input "The A"
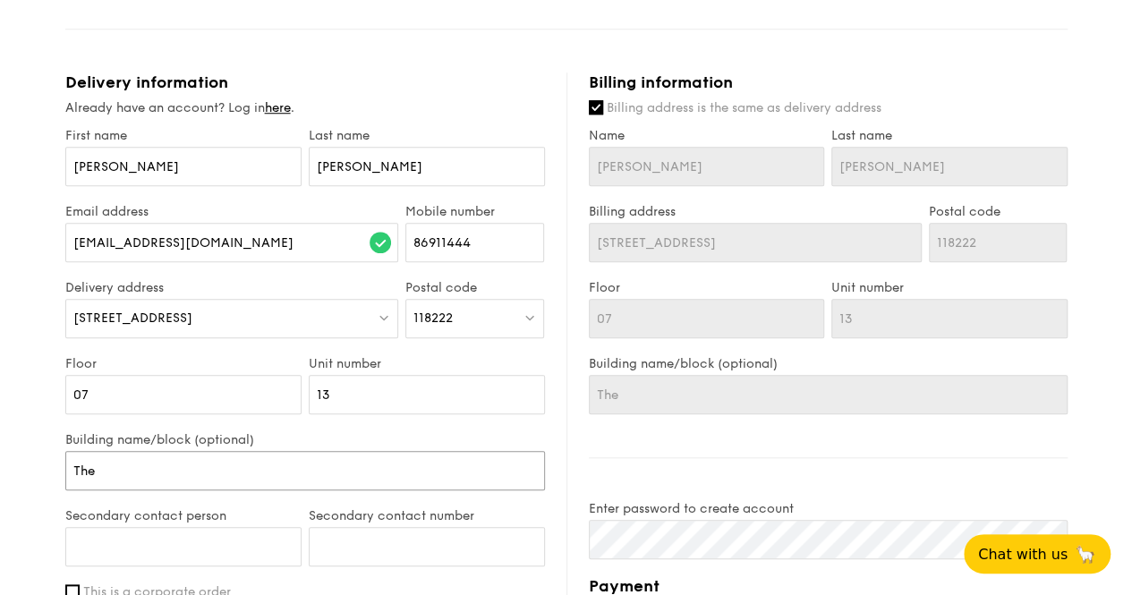
type input "The A"
type input "The As"
type input "The Asc"
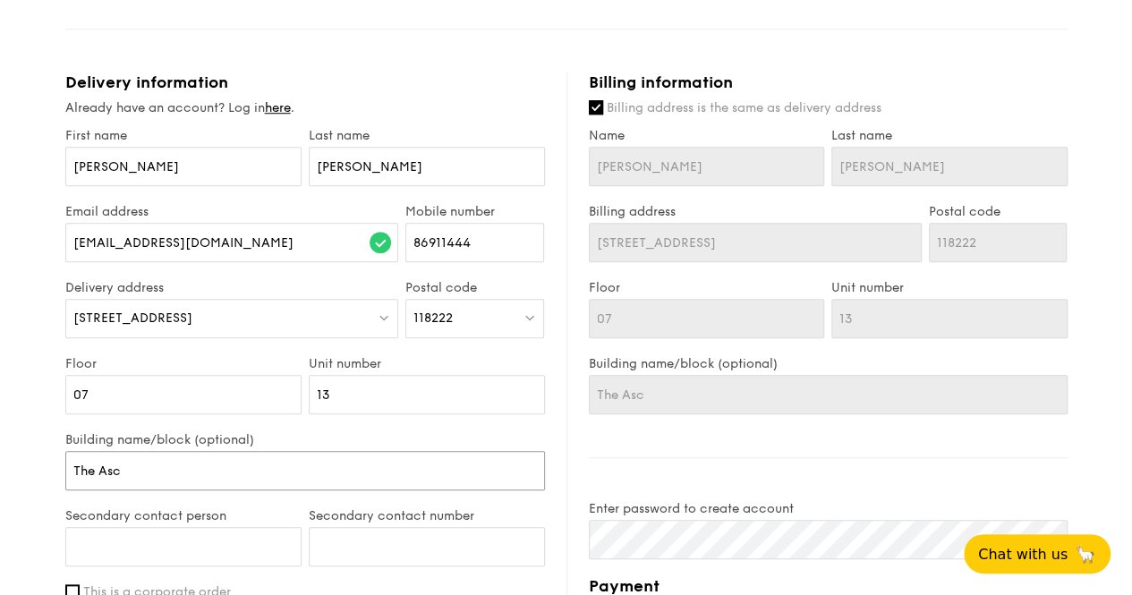
type input "The Asce"
type input "The Ascen"
type input "The Ascent"
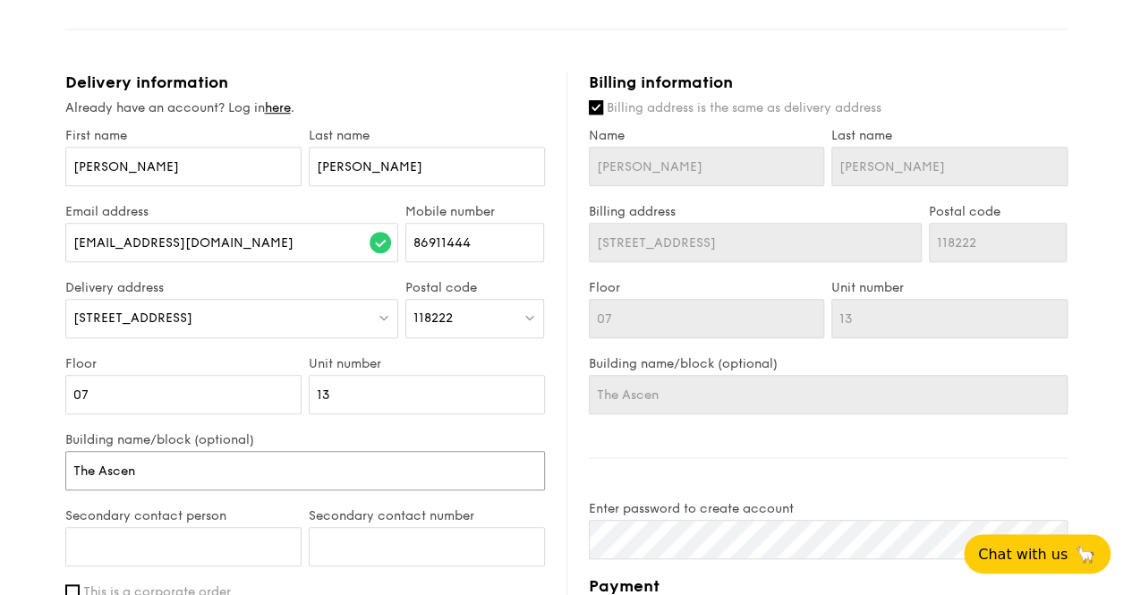
type input "The Ascent"
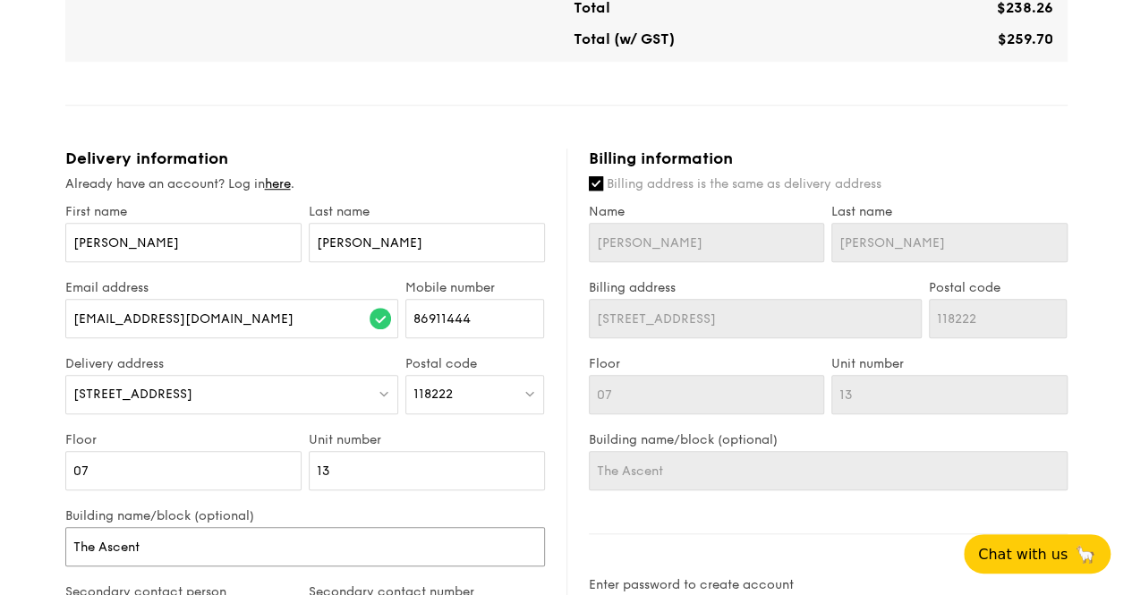
scroll to position [593, 0]
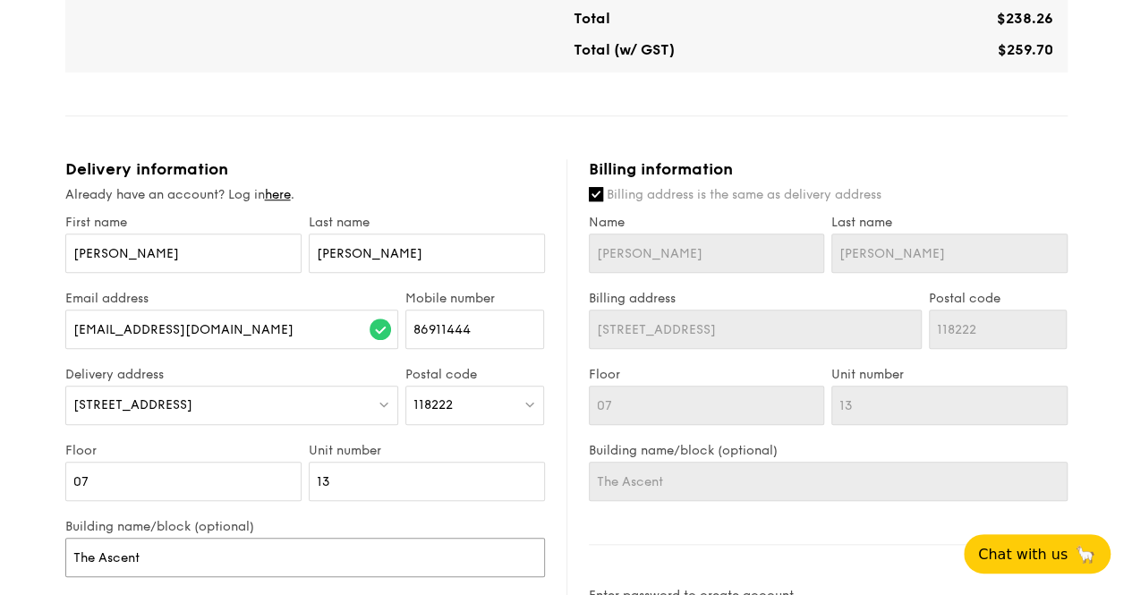
type input "The Ascent"
click at [596, 200] on label "Billing address is the same as delivery address" at bounding box center [828, 195] width 479 height 18
click at [596, 200] on input "Billing address is the same as delivery address" at bounding box center [596, 194] width 14 height 14
checkbox input "false"
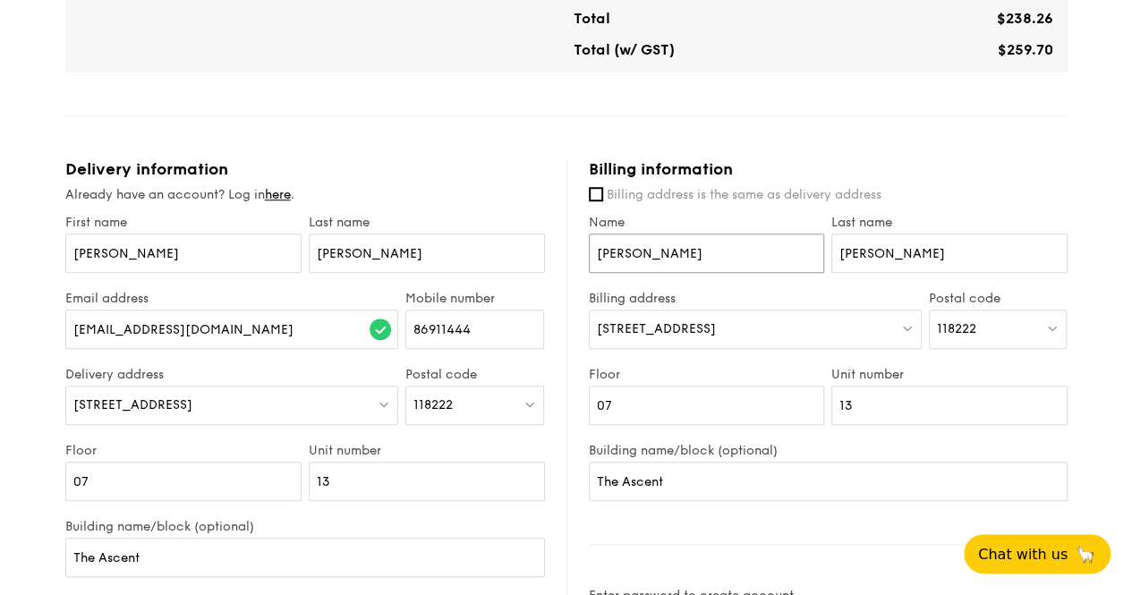
click at [668, 256] on input "[PERSON_NAME]" at bounding box center [707, 253] width 236 height 39
type input "Chewling"
click at [900, 252] on input "[PERSON_NAME]" at bounding box center [949, 253] width 236 height 39
type input "S"
type input "Low"
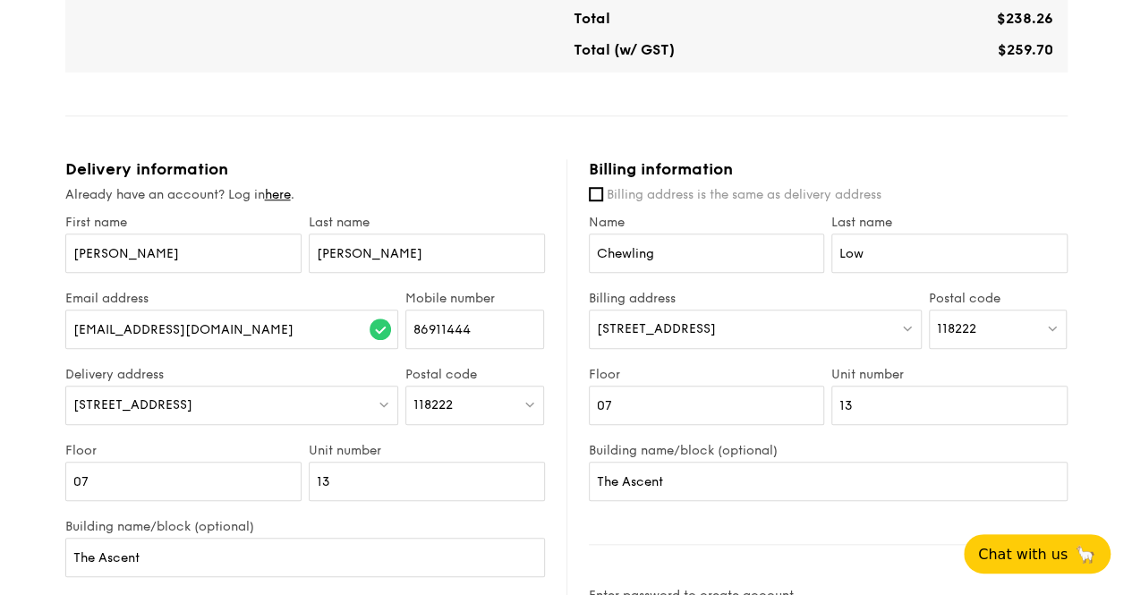
click at [766, 328] on div "[STREET_ADDRESS]" at bounding box center [755, 329] width 333 height 39
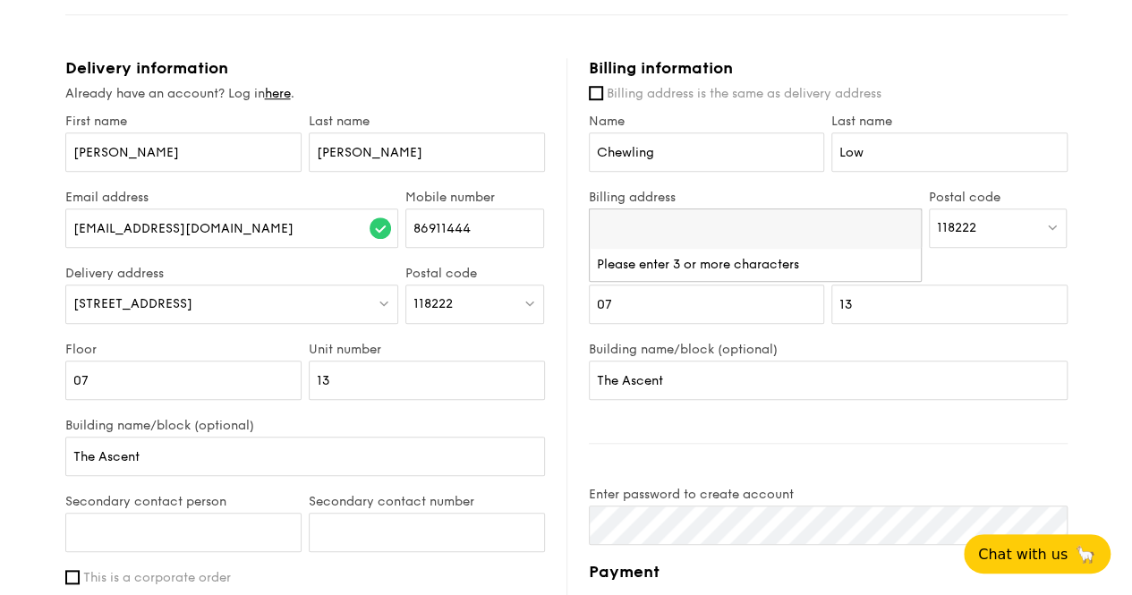
scroll to position [692, 0]
click at [1002, 221] on div "118222" at bounding box center [998, 229] width 139 height 39
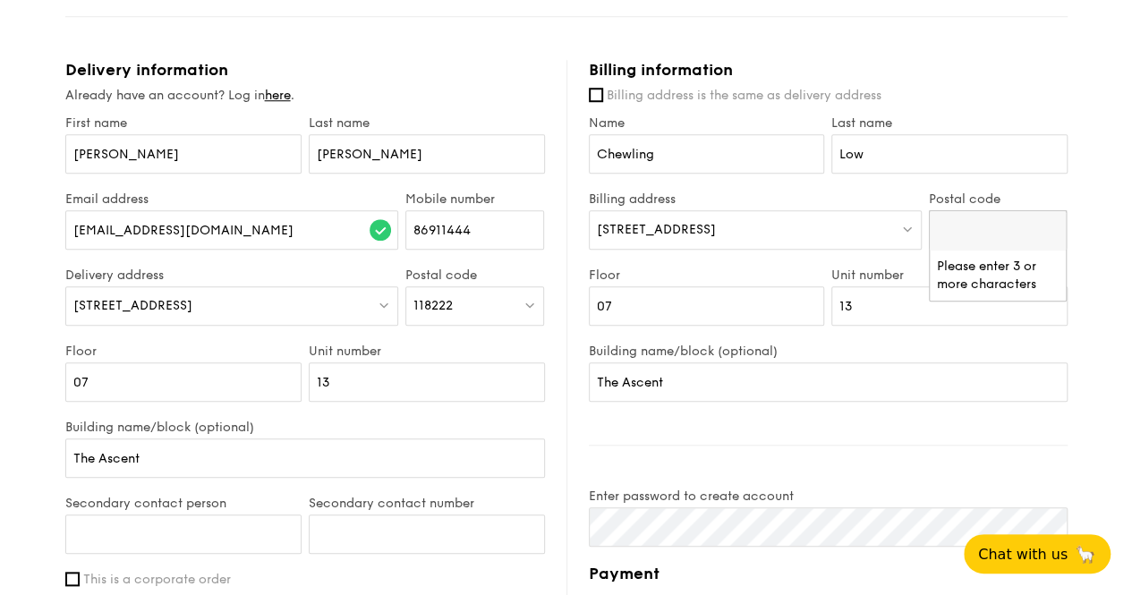
click at [986, 226] on input "search" at bounding box center [998, 230] width 137 height 39
type input "556132"
click at [993, 276] on div "[STREET_ADDRESS]" at bounding box center [983, 267] width 92 height 18
click at [720, 298] on input "07" at bounding box center [707, 305] width 236 height 39
type input "0"
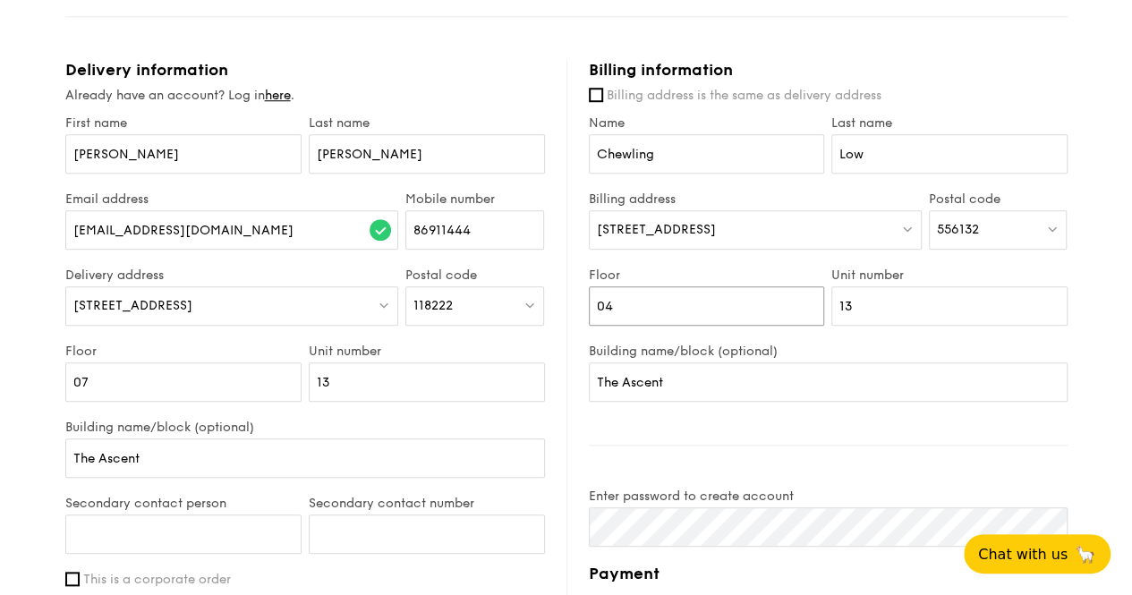
type input "04"
click at [871, 308] on input "13" at bounding box center [949, 305] width 236 height 39
type input "11"
click at [784, 388] on input "The Ascent" at bounding box center [828, 381] width 479 height 39
type input "T"
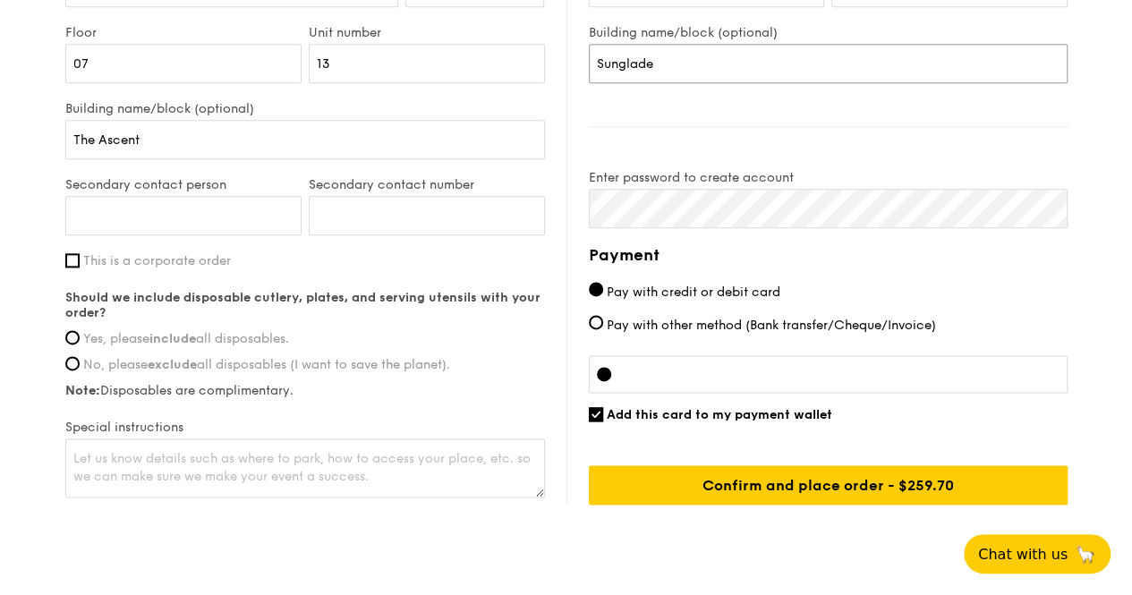
scroll to position [1035, 0]
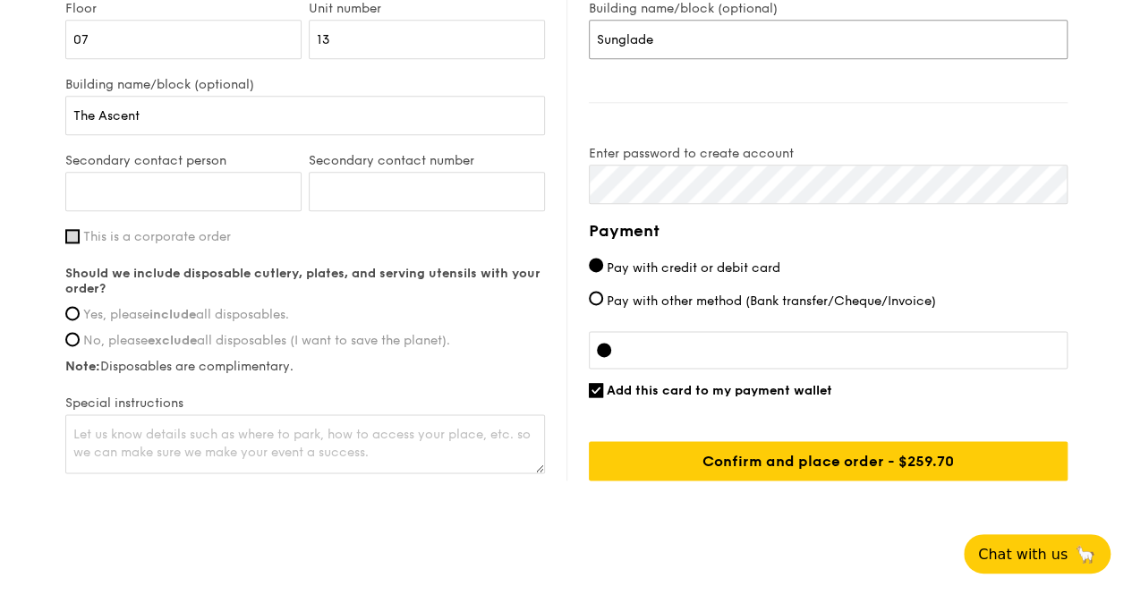
type input "Sunglade"
click at [70, 234] on input "This is a corporate order" at bounding box center [72, 236] width 14 height 14
checkbox input "true"
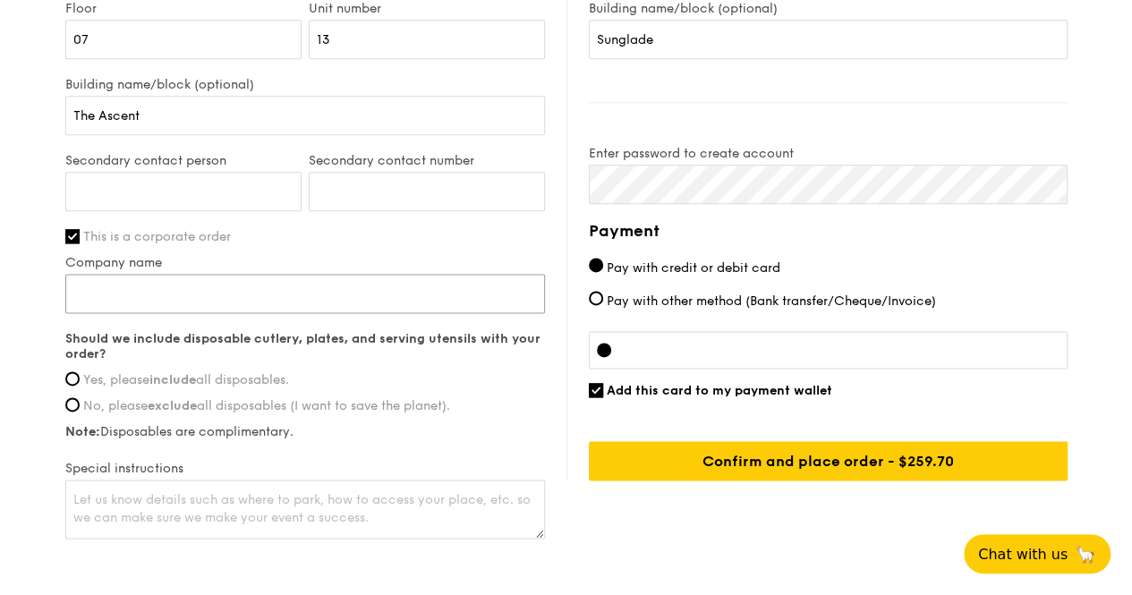
click at [195, 288] on input "Company name" at bounding box center [305, 293] width 480 height 39
type input "[PERSON_NAME] & [PERSON_NAME]"
click at [66, 374] on input "Yes, please include all disposables." at bounding box center [72, 378] width 14 height 14
radio input "true"
click at [402, 504] on textarea at bounding box center [305, 509] width 480 height 59
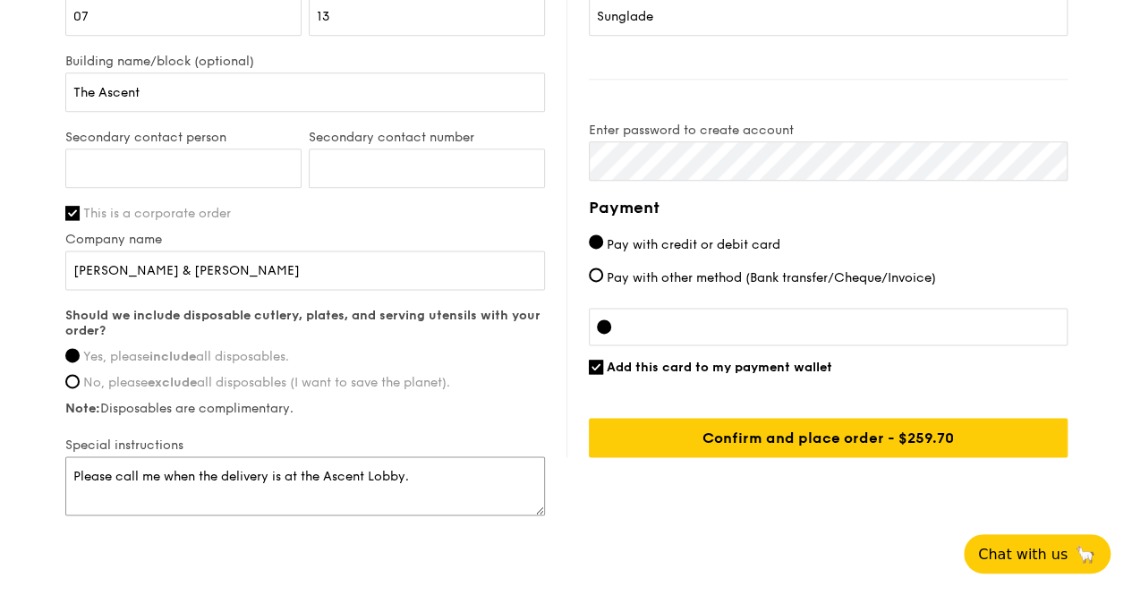
scroll to position [1121, 0]
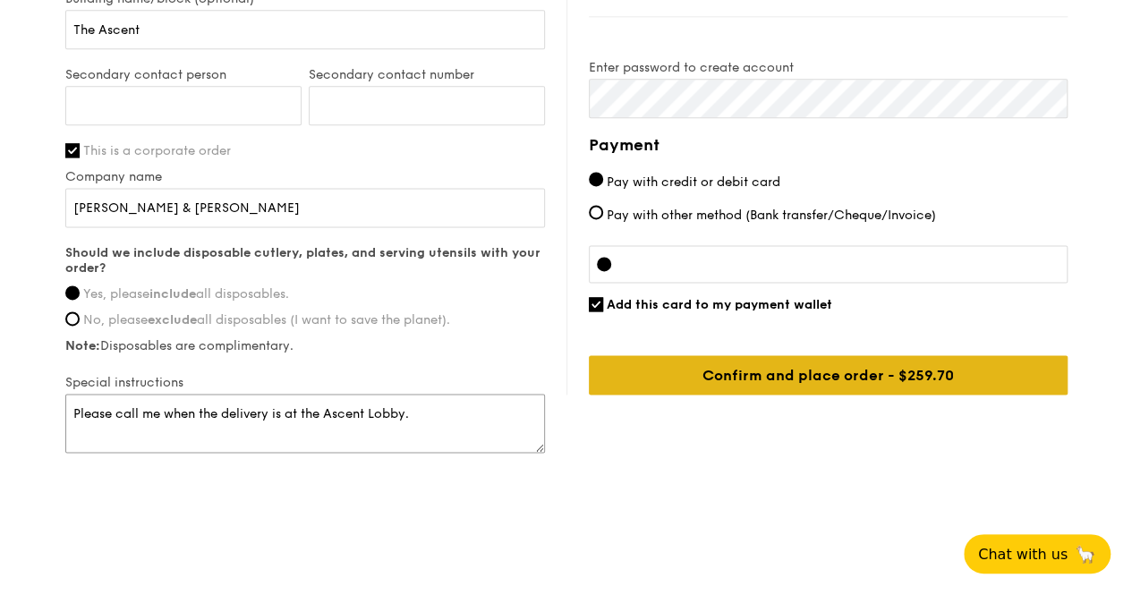
type textarea "Please call me when the delivery is at the Ascent Lobby."
click at [795, 371] on input "Confirm and place order - $259.70" at bounding box center [828, 374] width 479 height 39
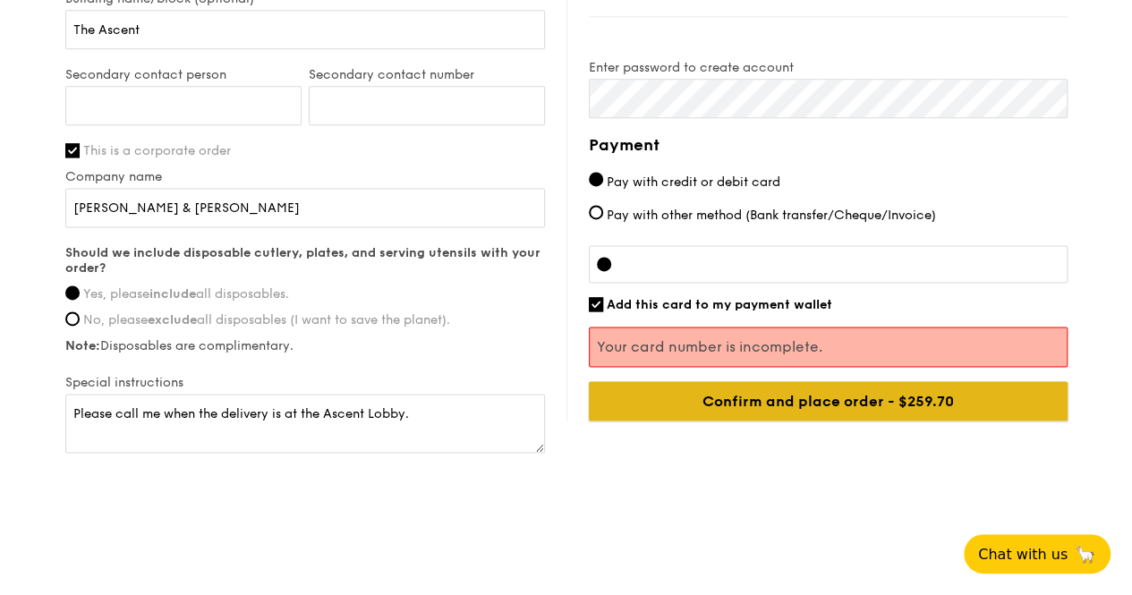
click at [795, 398] on input "Confirm and place order - $259.70" at bounding box center [828, 400] width 479 height 39
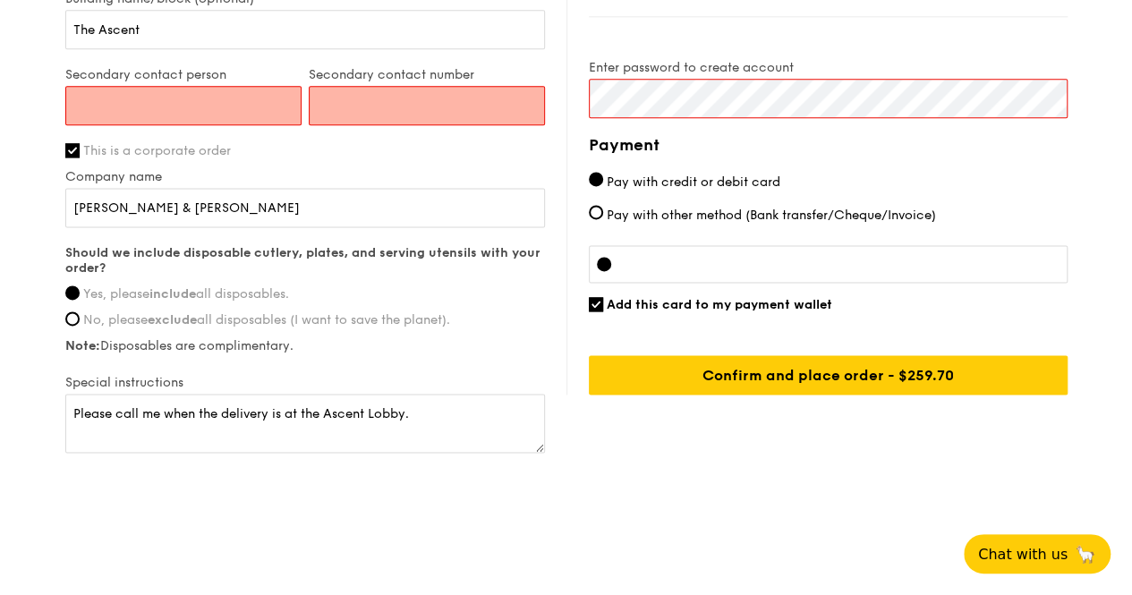
click at [199, 99] on input "Secondary contact person" at bounding box center [183, 105] width 236 height 39
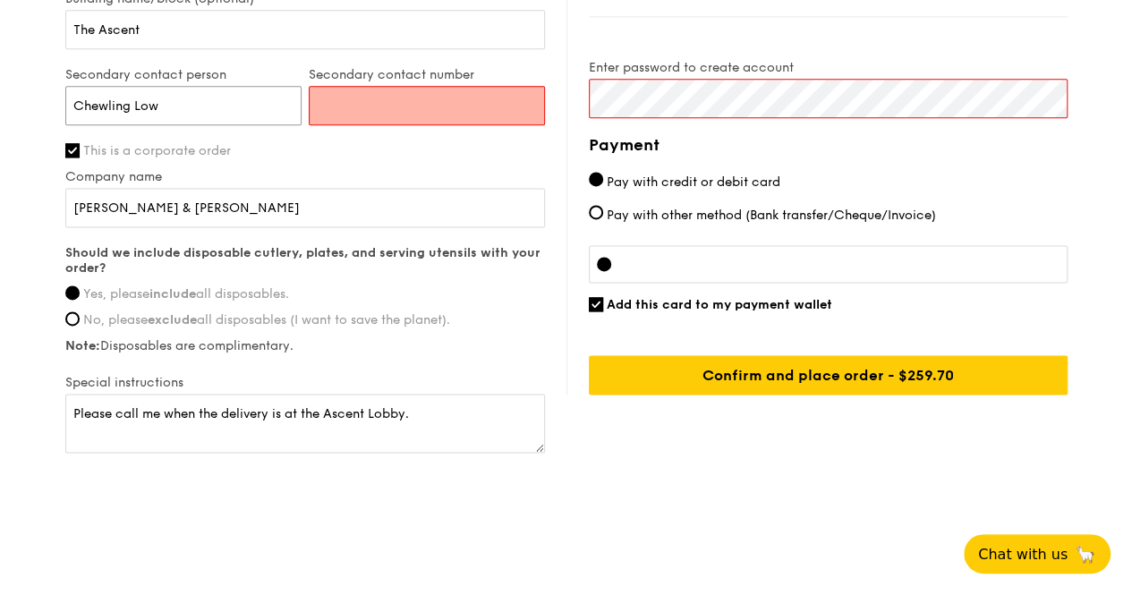
type input "Chewling Low"
click at [351, 110] on input "Secondary contact number" at bounding box center [427, 105] width 236 height 39
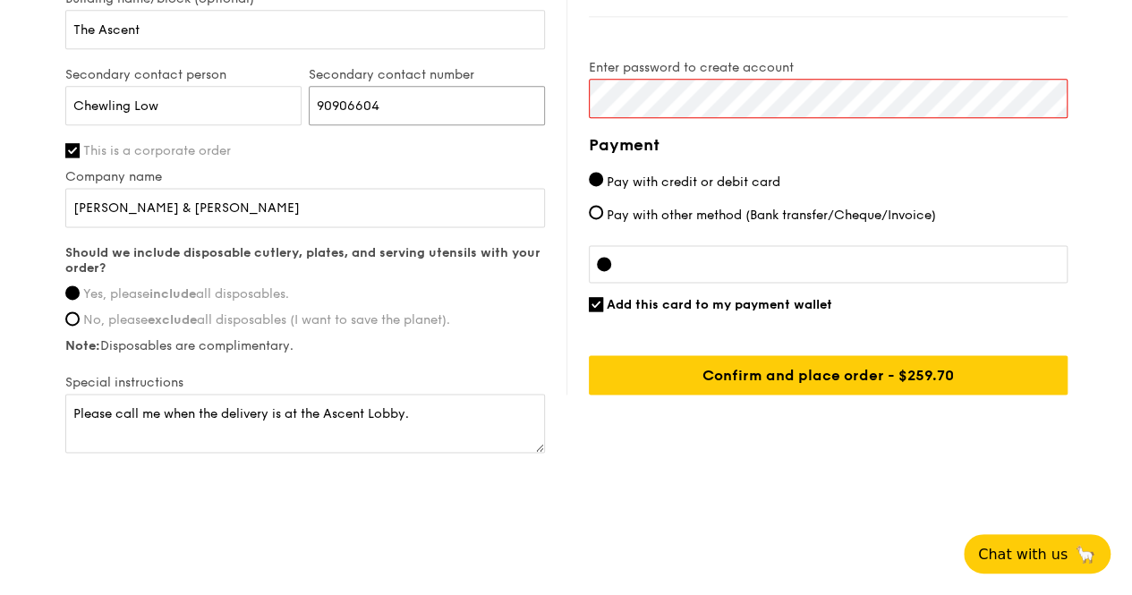
type input "90906604"
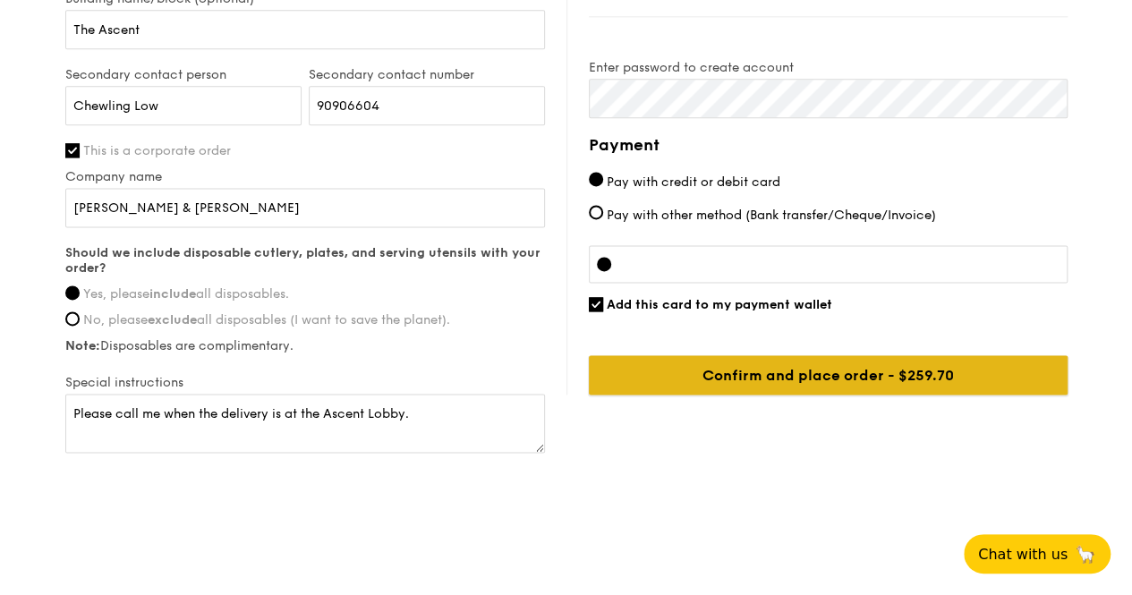
click at [866, 374] on input "Confirm and place order - $259.70" at bounding box center [828, 374] width 479 height 39
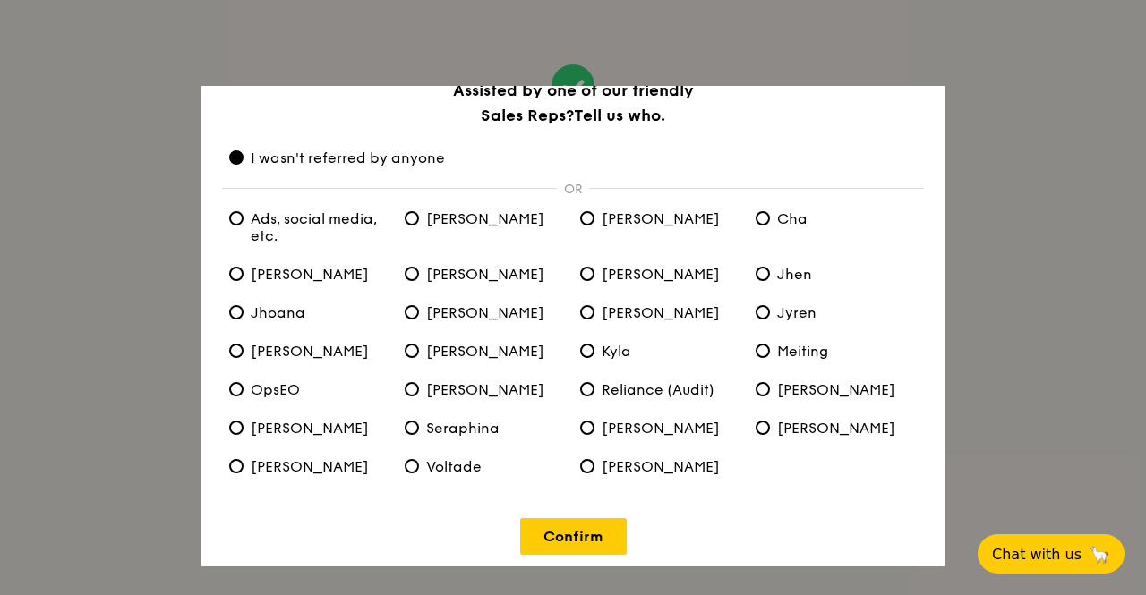
scroll to position [41, 0]
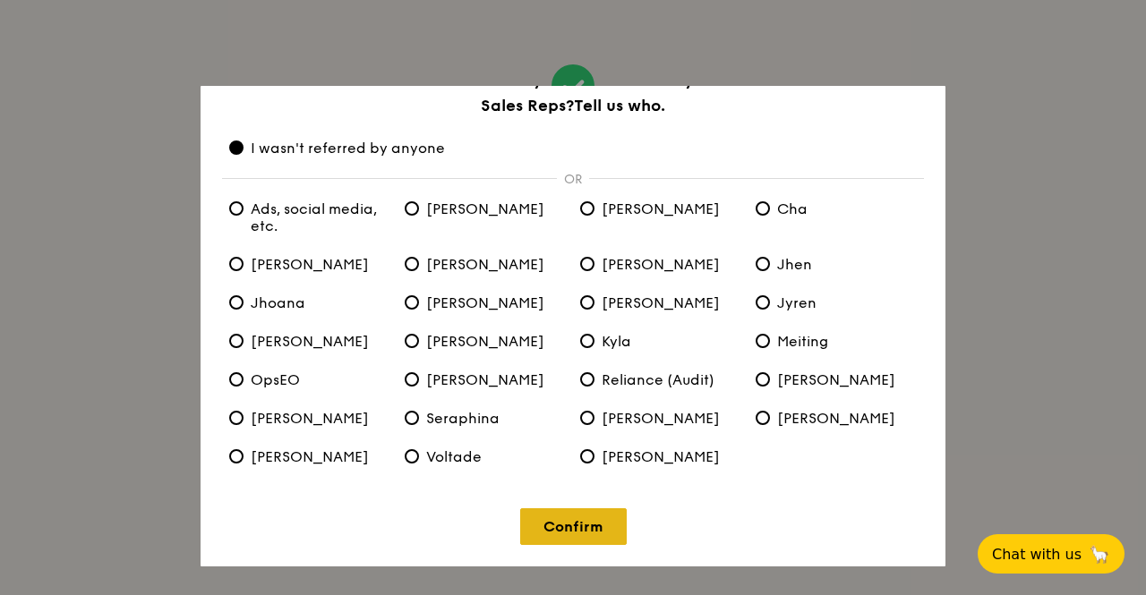
click at [571, 523] on link "Confirm" at bounding box center [573, 526] width 107 height 37
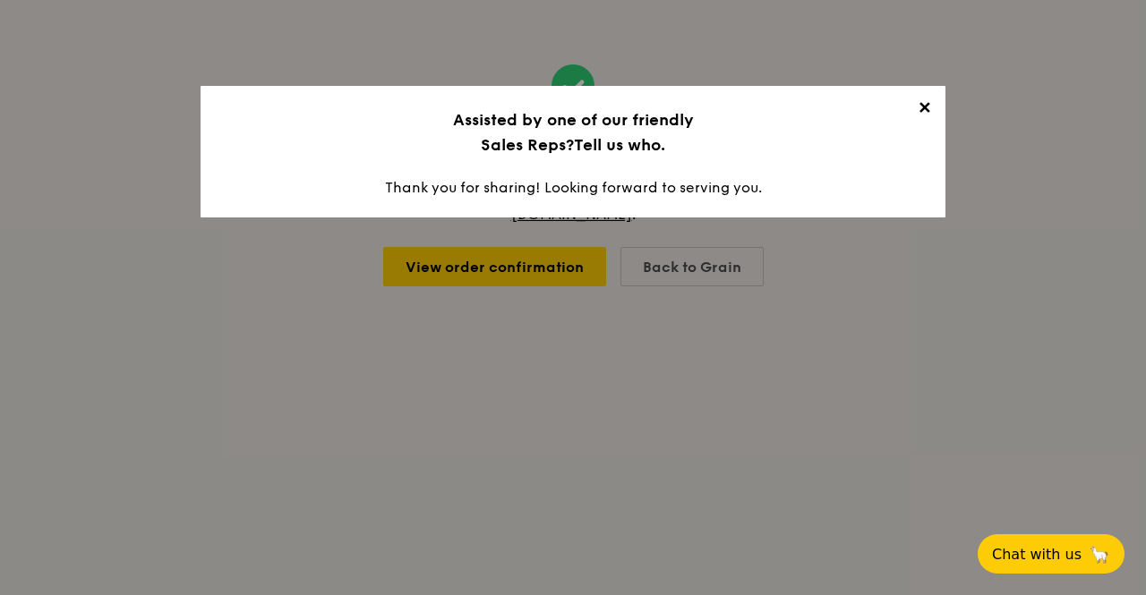
click at [922, 111] on span "✕" at bounding box center [923, 110] width 25 height 25
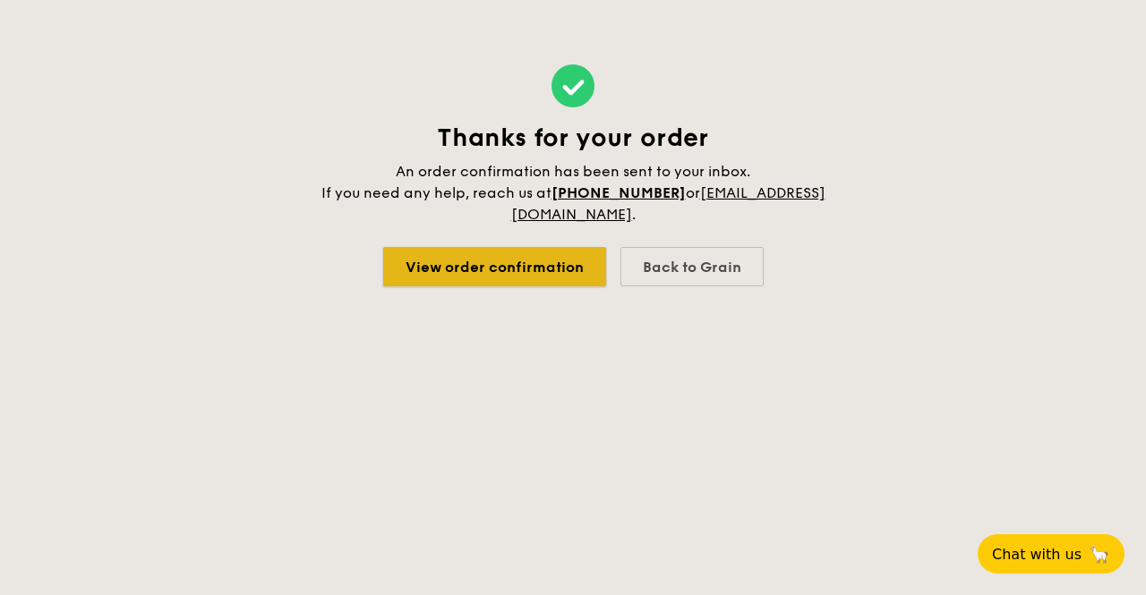
click at [508, 271] on link "View order confirmation" at bounding box center [494, 266] width 223 height 39
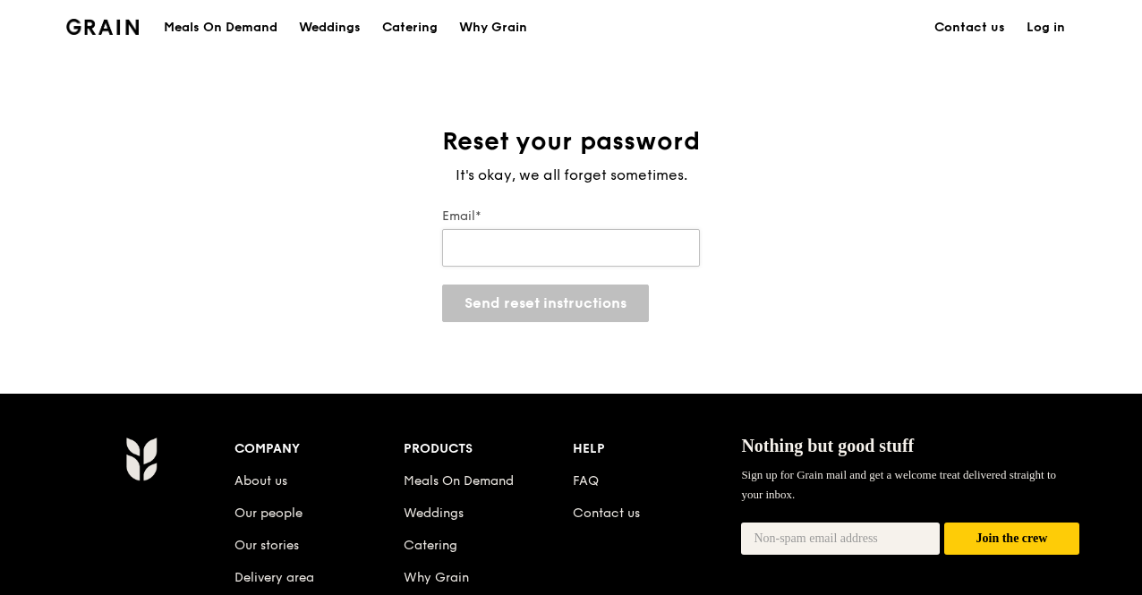
drag, startPoint x: 0, startPoint y: 0, endPoint x: 568, endPoint y: 259, distance: 624.4
click at [568, 259] on input "Email*" at bounding box center [571, 248] width 258 height 38
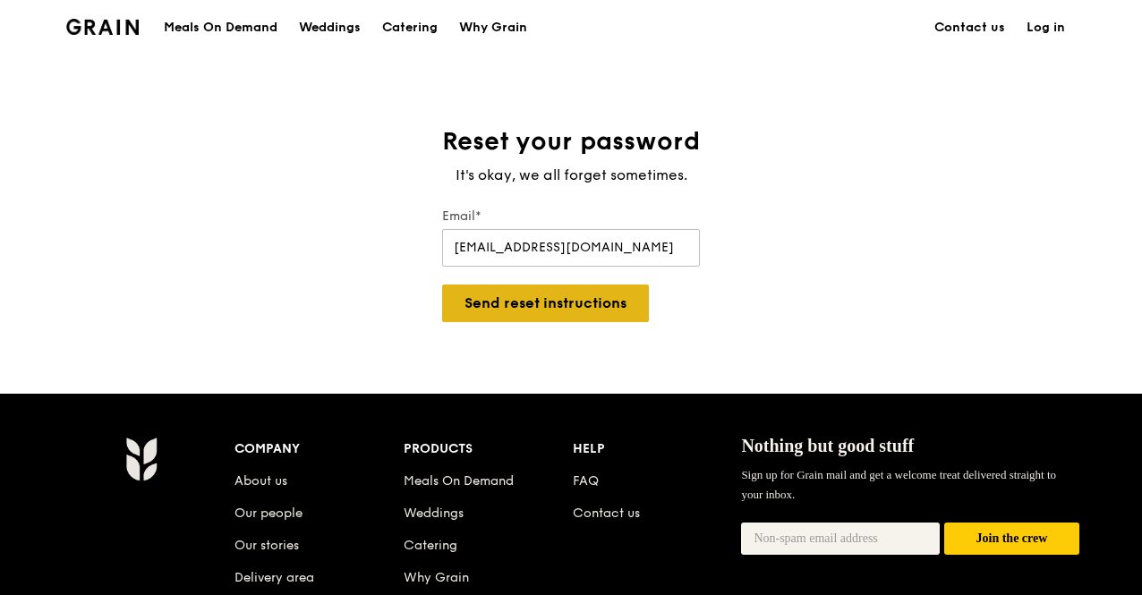
type input "[EMAIL_ADDRESS][DOMAIN_NAME]"
click at [555, 309] on button "Send reset instructions" at bounding box center [545, 304] width 207 height 38
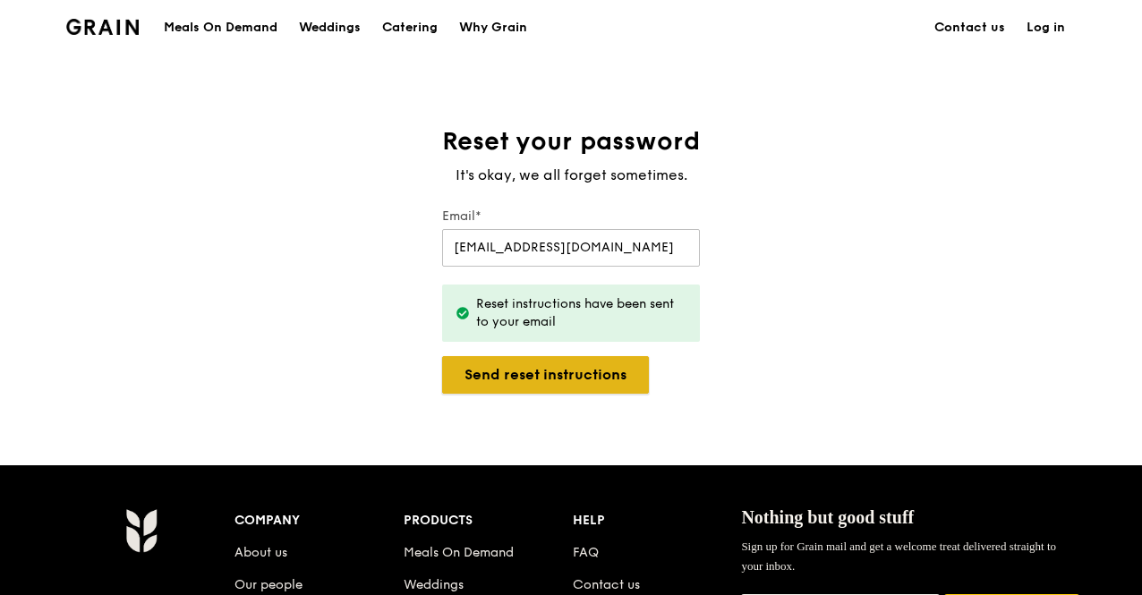
click at [560, 382] on button "Send reset instructions" at bounding box center [545, 375] width 207 height 38
